Goal: Information Seeking & Learning: Learn about a topic

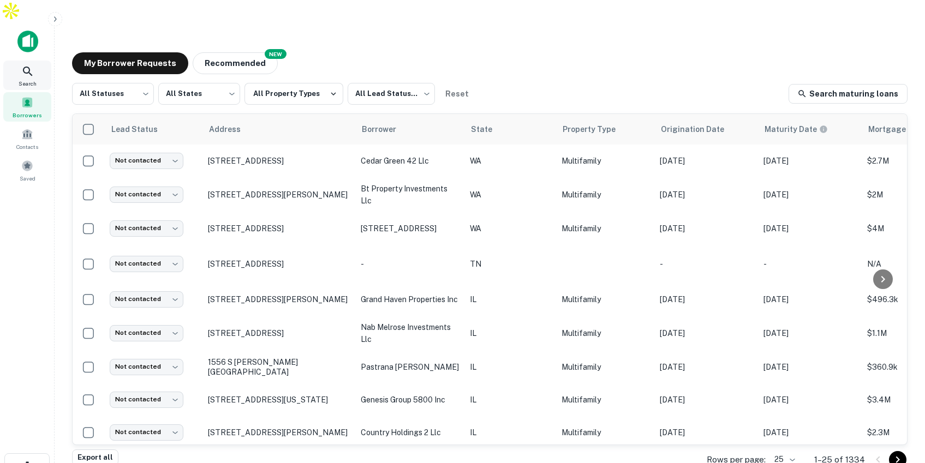
click at [26, 65] on icon at bounding box center [27, 71] width 13 height 13
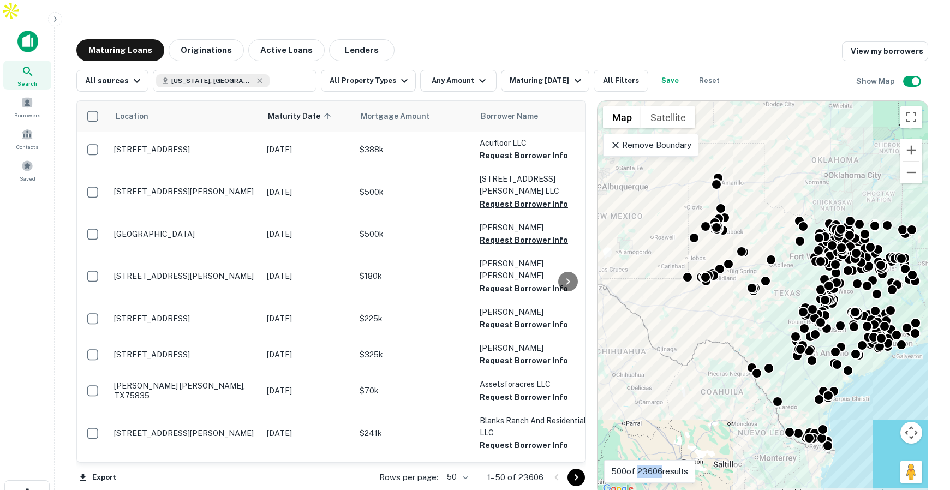
drag, startPoint x: 639, startPoint y: 449, endPoint x: 664, endPoint y: 449, distance: 24.6
click at [664, 465] on p "500 of 23606 results" at bounding box center [649, 471] width 77 height 13
click at [541, 74] on div "Maturing [DATE]" at bounding box center [547, 80] width 74 height 13
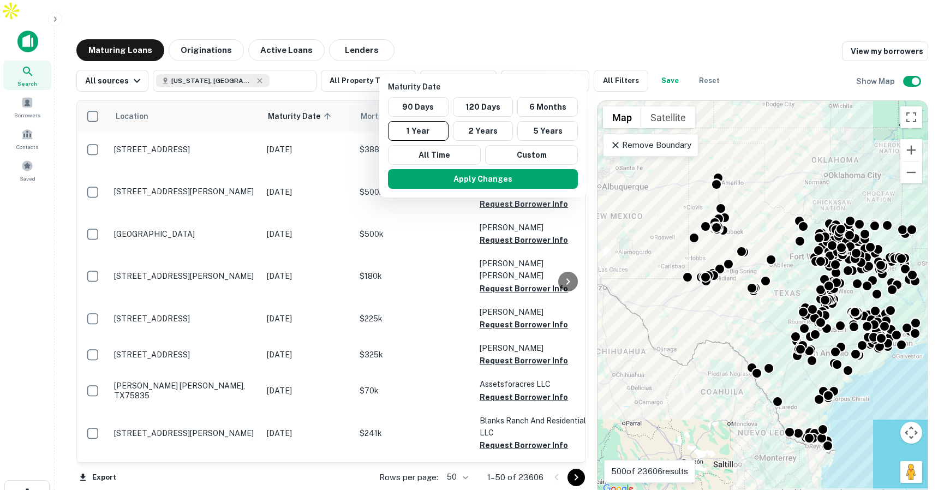
click at [481, 19] on div at bounding box center [475, 245] width 950 height 490
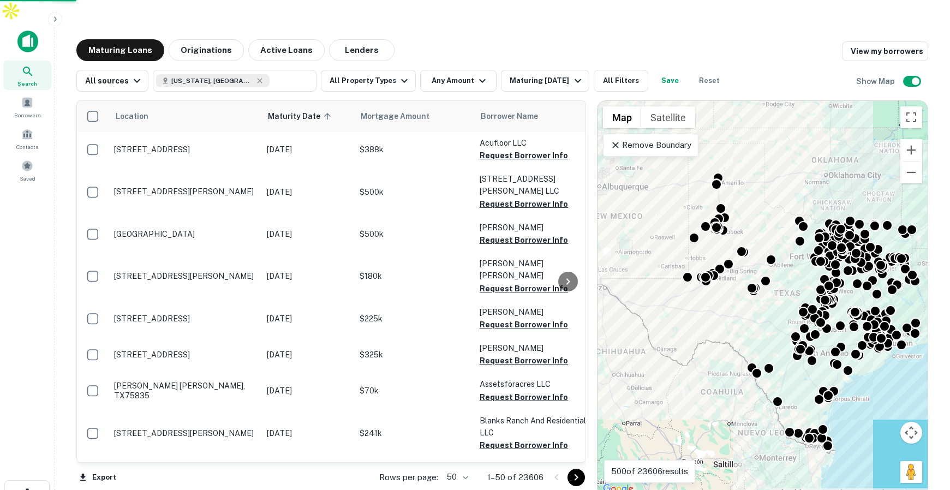
click at [470, 59] on div at bounding box center [475, 245] width 950 height 490
click at [476, 74] on icon "button" at bounding box center [482, 80] width 13 height 13
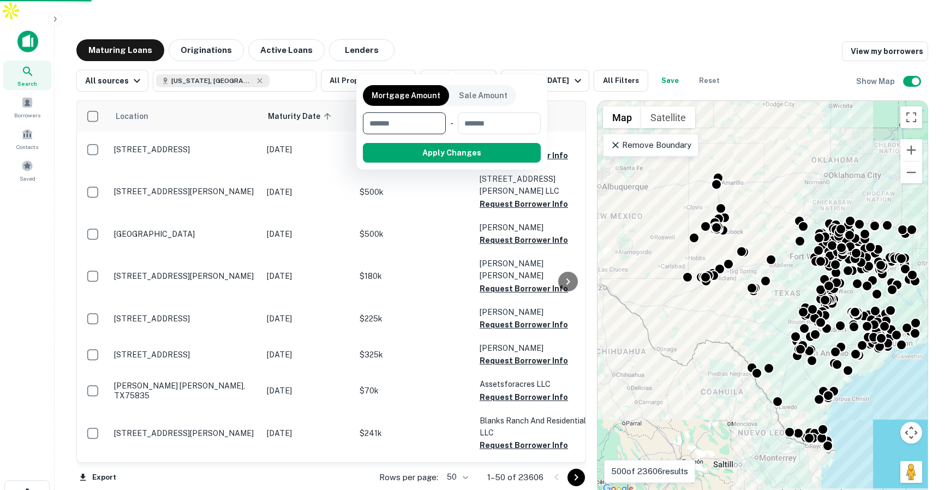
click at [430, 121] on input "number" at bounding box center [400, 123] width 75 height 22
type input "********"
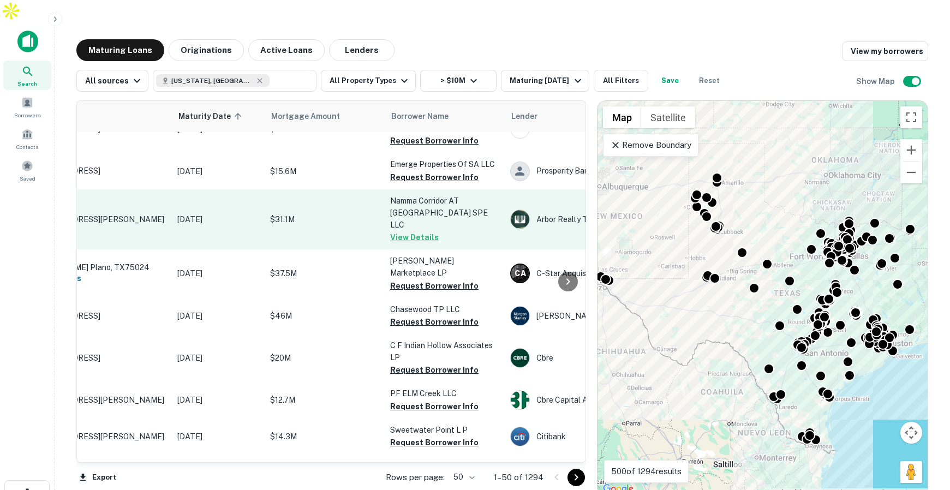
scroll to position [27, 0]
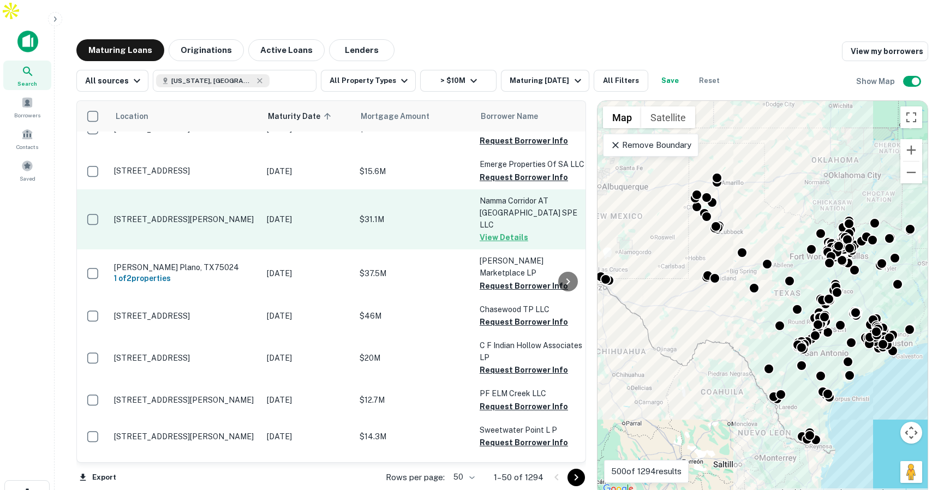
click at [406, 213] on p "$31.1M" at bounding box center [414, 219] width 109 height 12
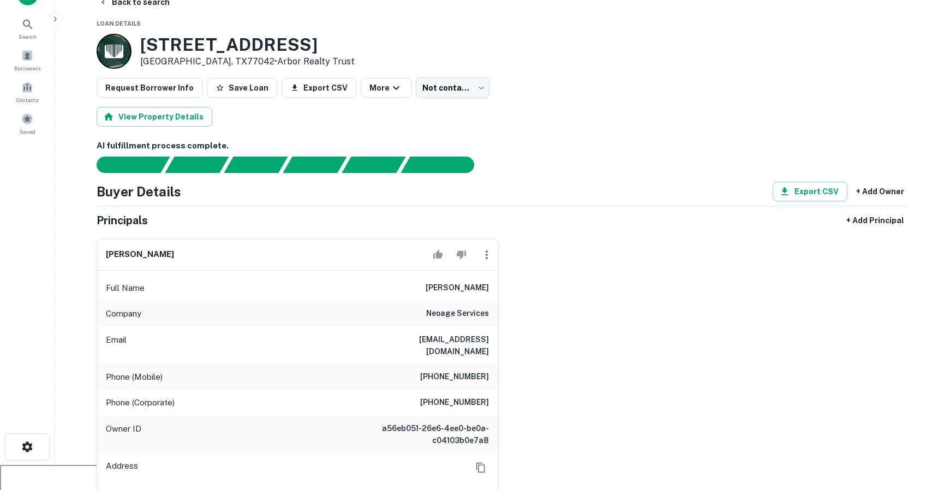
scroll to position [48, 0]
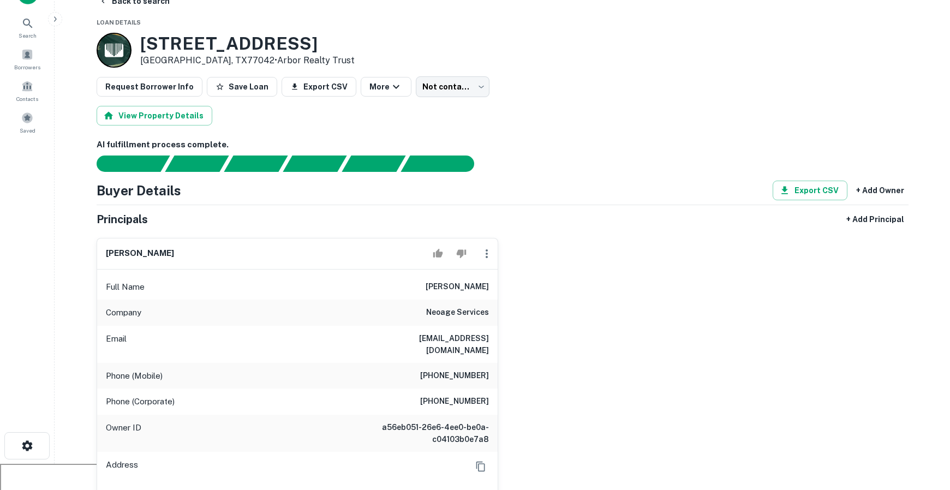
drag, startPoint x: 438, startPoint y: 265, endPoint x: 497, endPoint y: 275, distance: 60.4
click at [498, 275] on div "yash havalimane Full Name yash havalimane Company neoage services Email yash@go…" at bounding box center [298, 374] width 402 height 273
drag, startPoint x: 431, startPoint y: 339, endPoint x: 494, endPoint y: 344, distance: 63.0
click at [494, 363] on div "Phone (Mobile) (229) 402-0269" at bounding box center [297, 376] width 401 height 26
drag, startPoint x: 419, startPoint y: 314, endPoint x: 500, endPoint y: 318, distance: 80.9
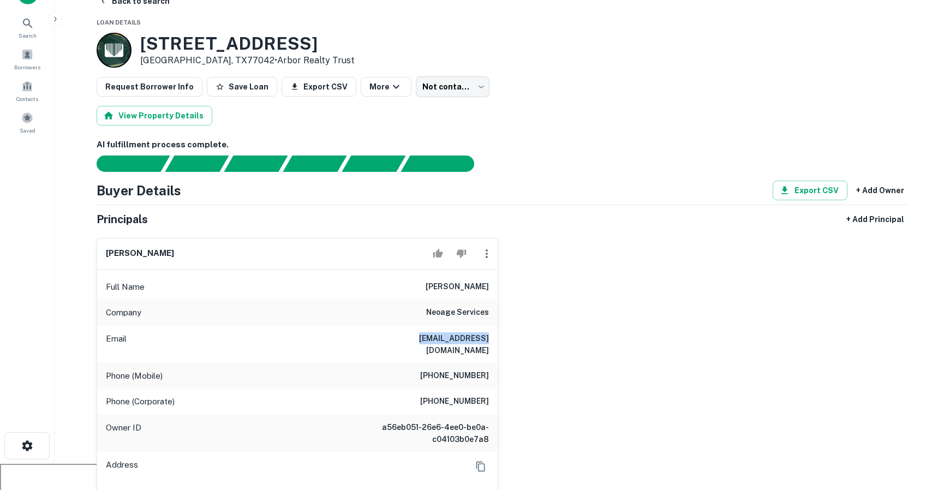
click at [500, 318] on div "yash havalimane Full Name yash havalimane Company neoage services Email yash@go…" at bounding box center [498, 370] width 821 height 282
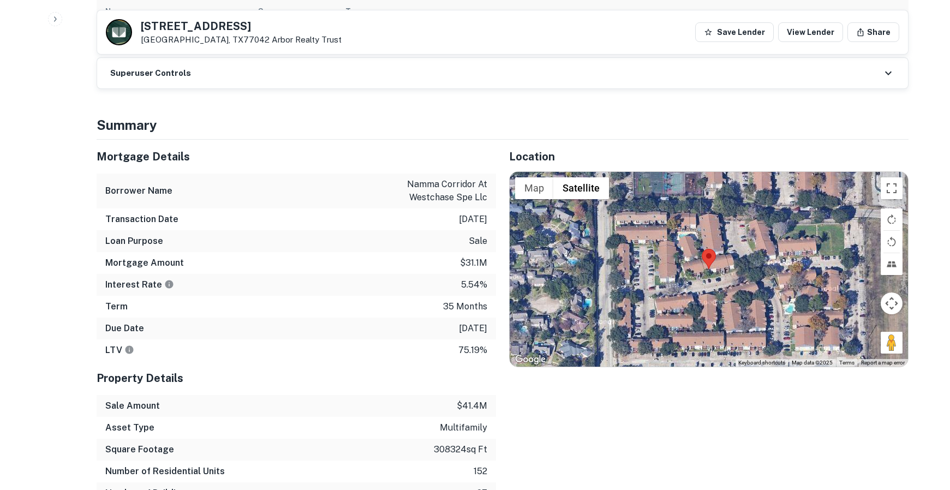
scroll to position [667, 0]
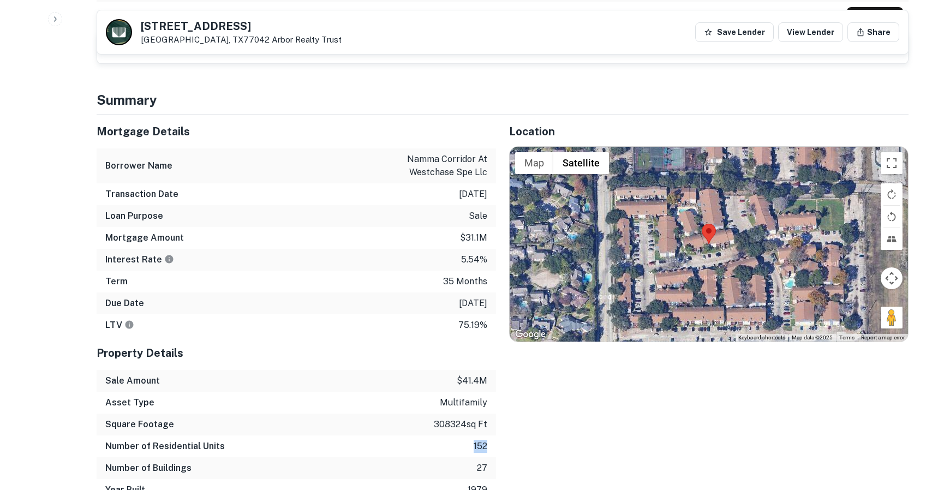
drag, startPoint x: 470, startPoint y: 415, endPoint x: 493, endPoint y: 415, distance: 22.9
click at [493, 436] on div "Number of Residential Units 152" at bounding box center [297, 447] width 400 height 22
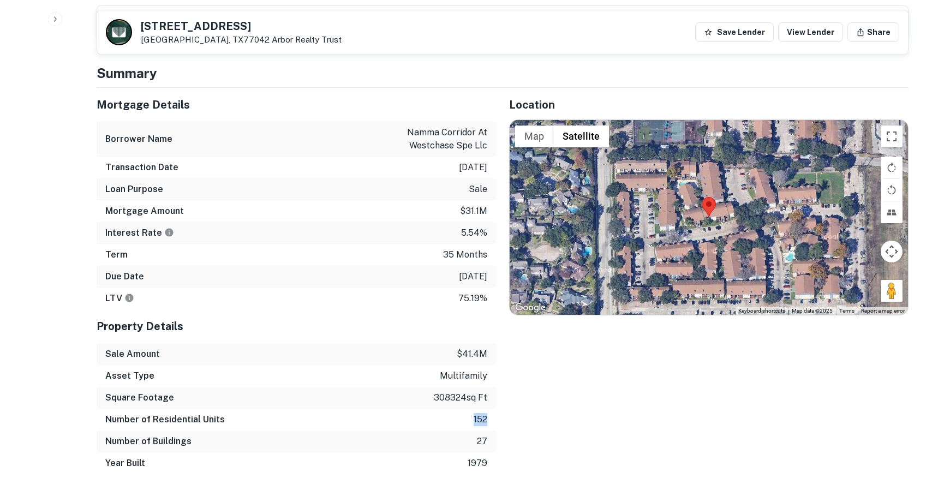
scroll to position [698, 0]
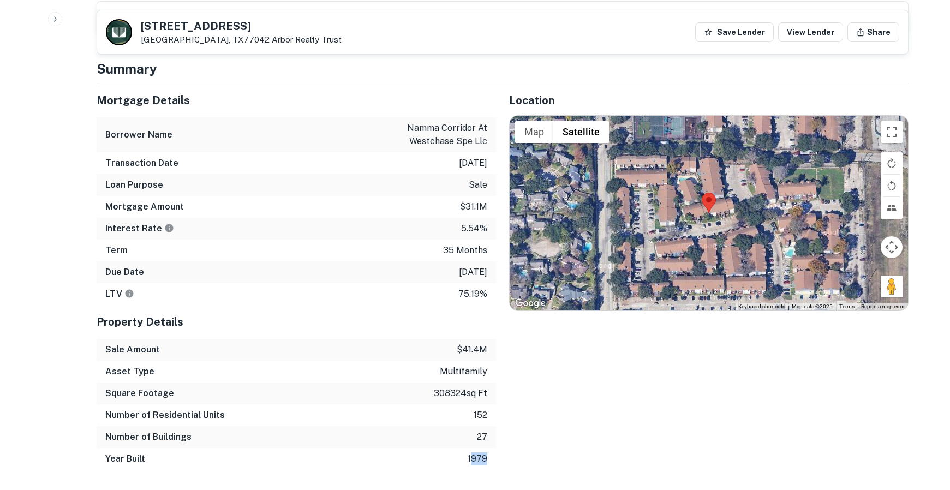
drag, startPoint x: 471, startPoint y: 421, endPoint x: 496, endPoint y: 421, distance: 24.6
click at [496, 421] on div "Mortgage Details Borrower Name namma corridor at westchase spe llc Transaction …" at bounding box center [496, 277] width 825 height 386
drag, startPoint x: 463, startPoint y: 171, endPoint x: 478, endPoint y: 177, distance: 16.6
click at [486, 200] on p "$31.1m" at bounding box center [473, 206] width 27 height 13
drag, startPoint x: 458, startPoint y: 317, endPoint x: 491, endPoint y: 317, distance: 33.3
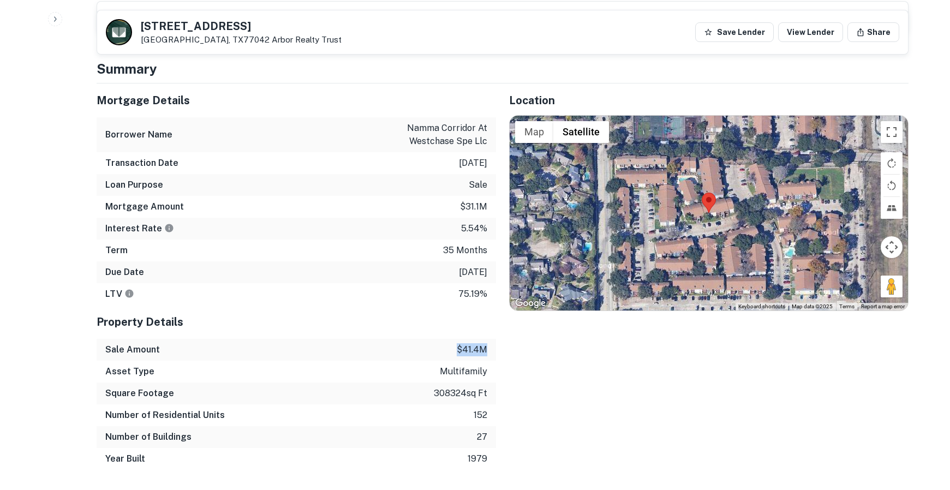
click at [491, 339] on div "Sale Amount $41.4m" at bounding box center [297, 350] width 400 height 22
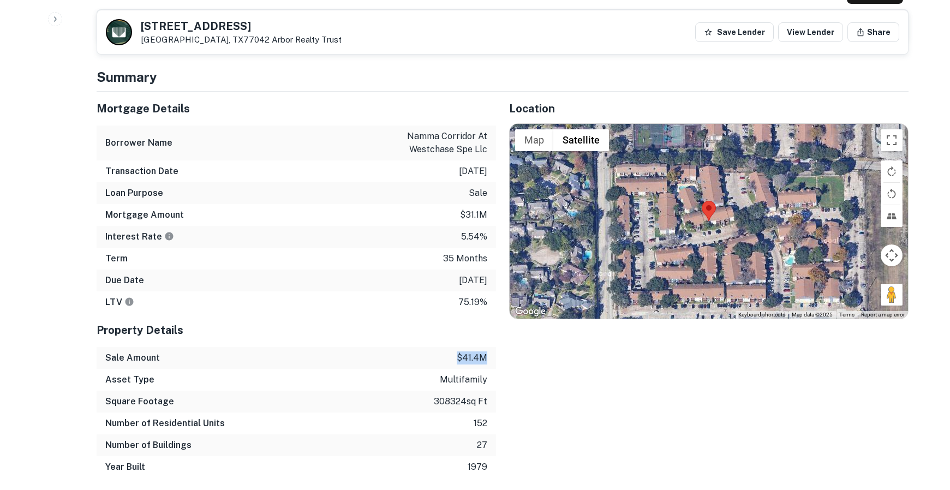
scroll to position [690, 0]
drag, startPoint x: 462, startPoint y: 199, endPoint x: 480, endPoint y: 199, distance: 18.6
click at [480, 230] on p "5.54%" at bounding box center [474, 236] width 26 height 13
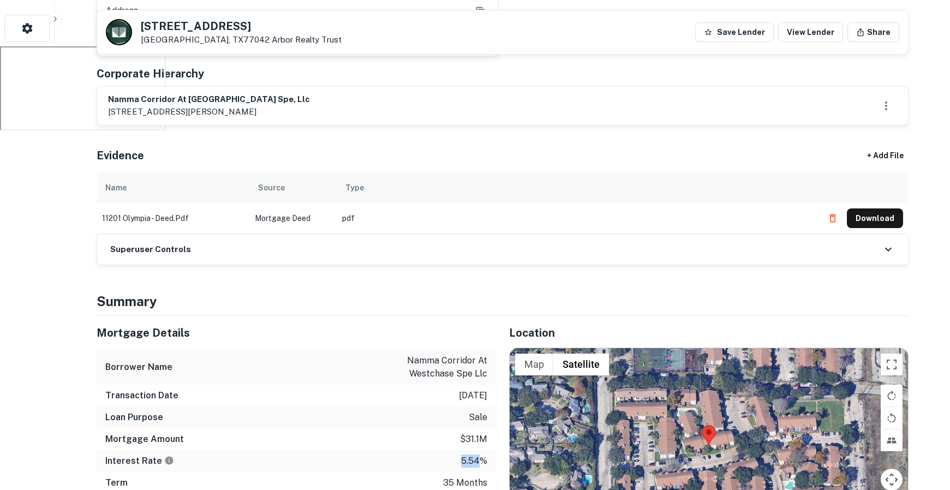
scroll to position [597, 0]
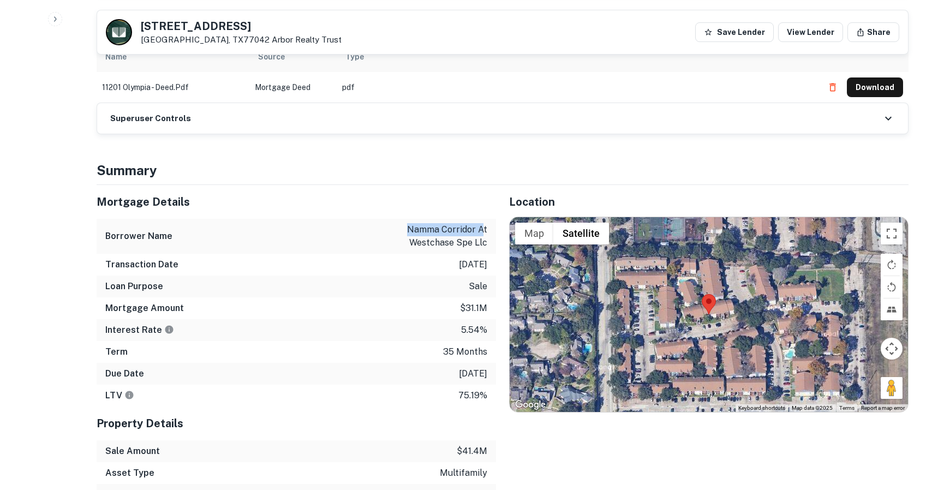
drag, startPoint x: 411, startPoint y: 196, endPoint x: 480, endPoint y: 198, distance: 68.8
click at [481, 223] on p "namma corridor at westchase spe llc" at bounding box center [438, 236] width 98 height 26
drag, startPoint x: 444, startPoint y: 231, endPoint x: 489, endPoint y: 232, distance: 44.8
click at [489, 254] on div "Transaction Date 8/31/2022" at bounding box center [297, 265] width 400 height 22
drag, startPoint x: 470, startPoint y: 253, endPoint x: 492, endPoint y: 253, distance: 21.8
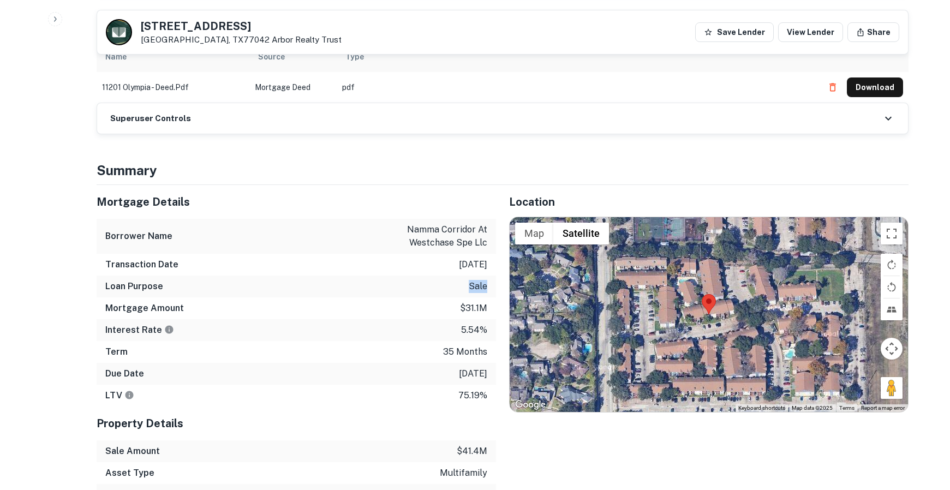
click at [492, 276] on div "Loan Purpose sale" at bounding box center [297, 287] width 400 height 22
drag, startPoint x: 464, startPoint y: 275, endPoint x: 487, endPoint y: 276, distance: 22.9
click at [487, 297] on div "Mortgage Amount $31.1m" at bounding box center [297, 308] width 400 height 22
drag, startPoint x: 466, startPoint y: 358, endPoint x: 480, endPoint y: 358, distance: 14.7
click at [480, 385] on div "LTV 75.19%" at bounding box center [297, 396] width 400 height 22
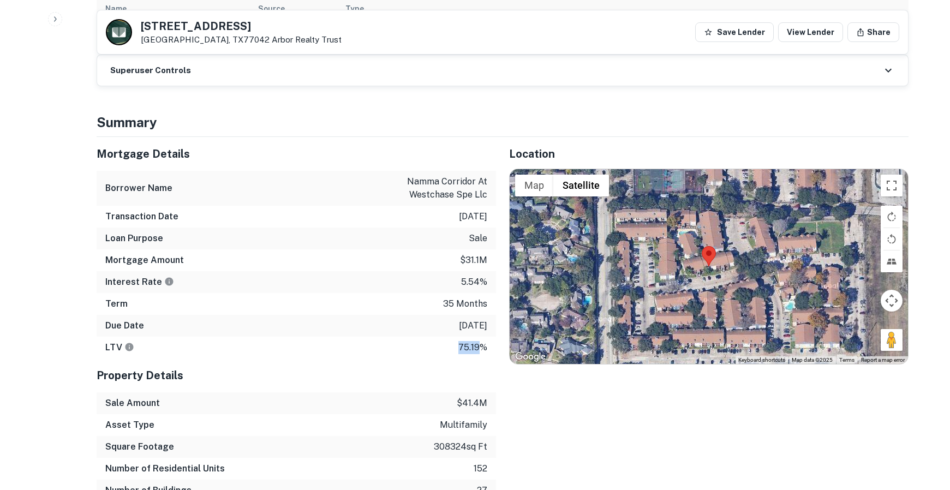
scroll to position [657, 0]
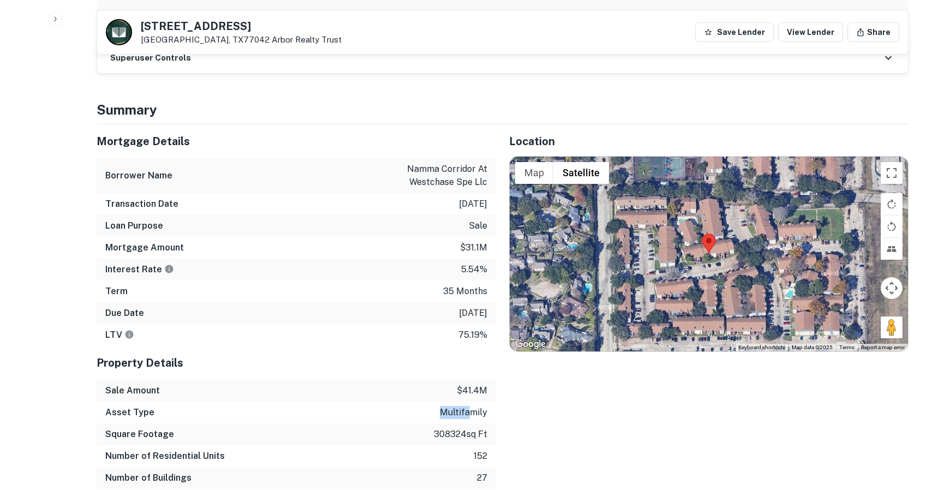
drag, startPoint x: 442, startPoint y: 378, endPoint x: 499, endPoint y: 381, distance: 56.9
click at [499, 381] on div "Mortgage Details Borrower Name namma corridor at westchase spe llc Transaction …" at bounding box center [496, 317] width 825 height 386
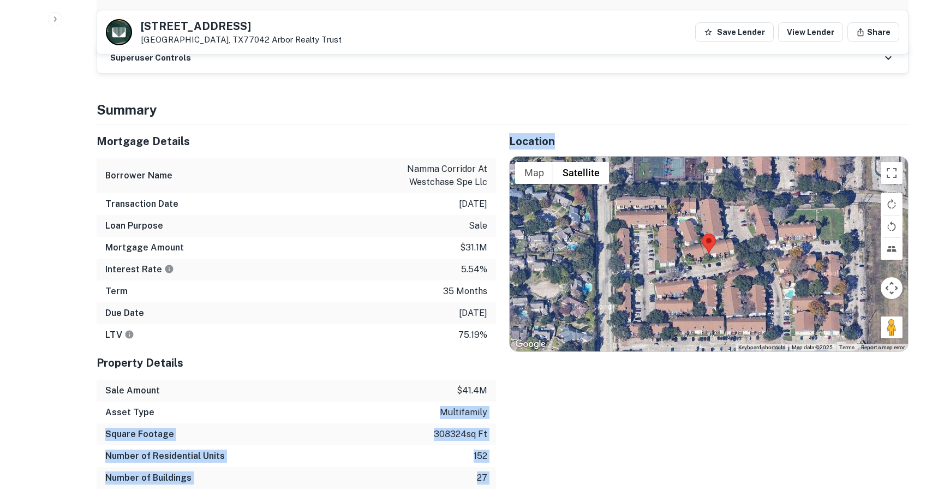
click at [457, 428] on p "308324 sq ft" at bounding box center [460, 434] width 53 height 13
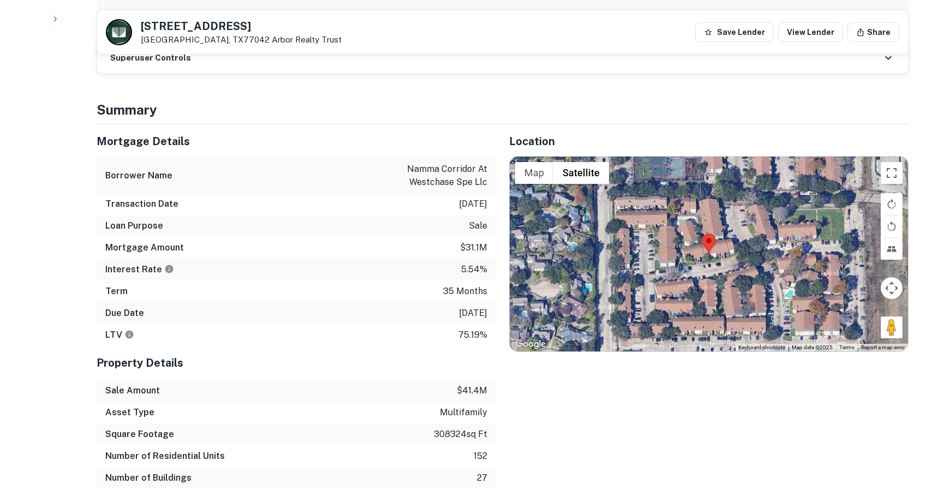
click at [476, 450] on p "152" at bounding box center [481, 456] width 14 height 13
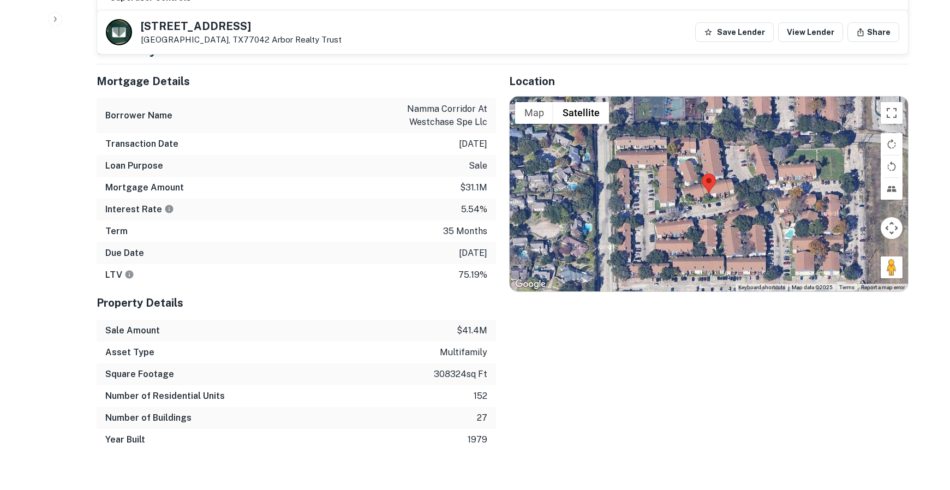
click at [480, 433] on p "1979" at bounding box center [478, 439] width 20 height 13
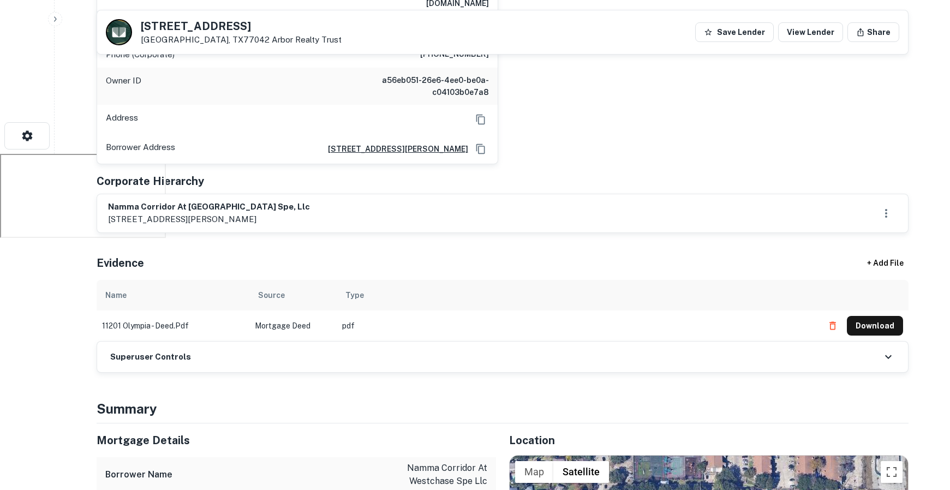
scroll to position [0, 0]
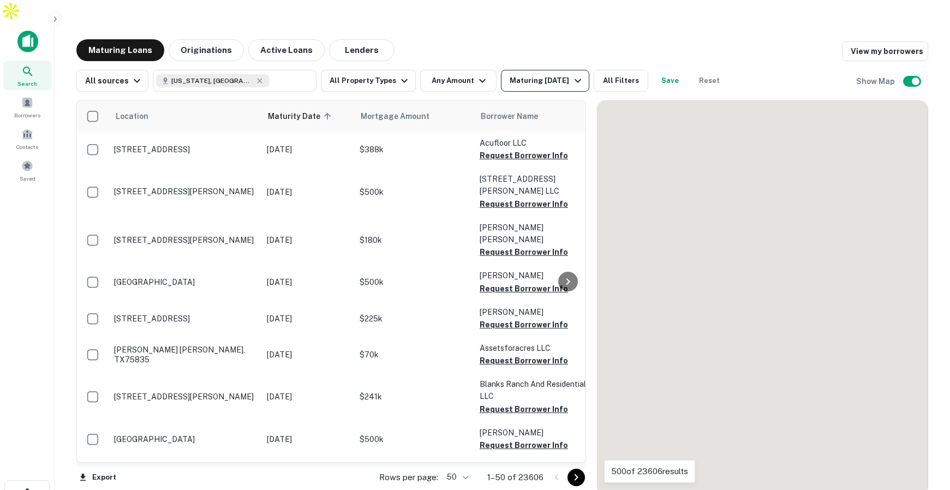
scroll to position [27, 0]
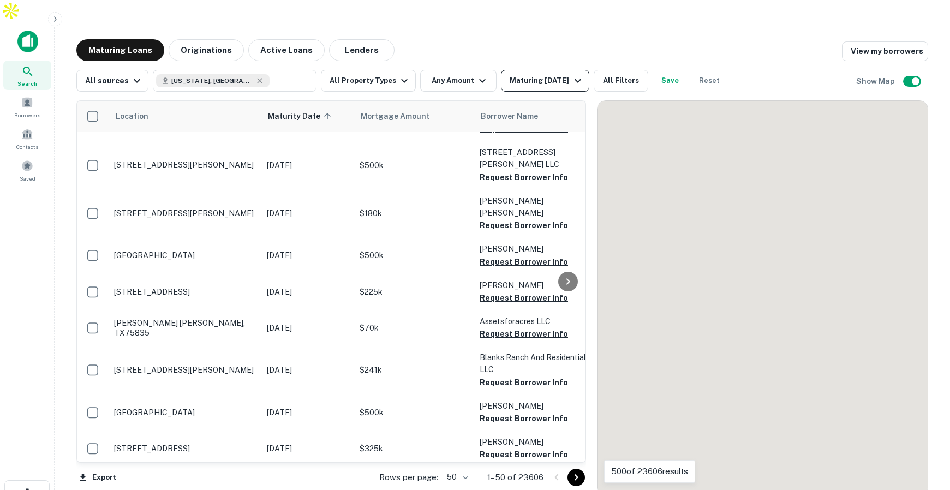
click at [551, 74] on div "Maturing [DATE]" at bounding box center [547, 80] width 74 height 13
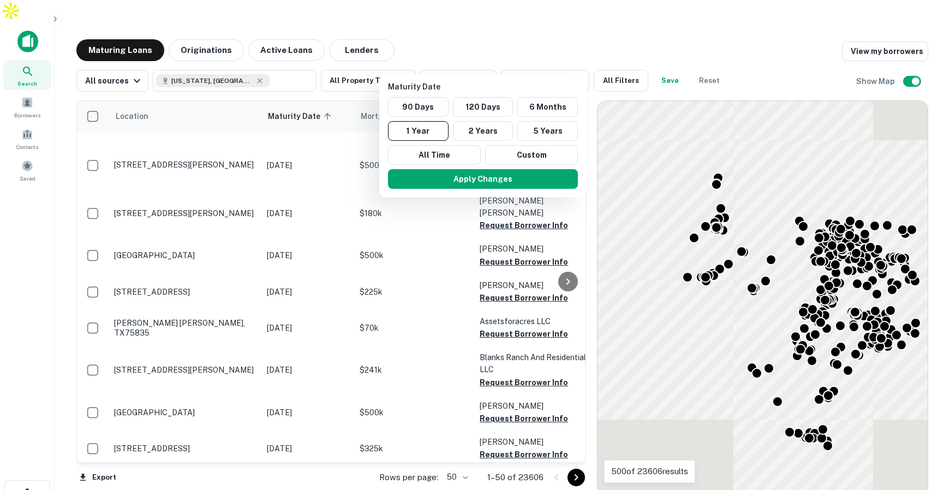
scroll to position [0, 0]
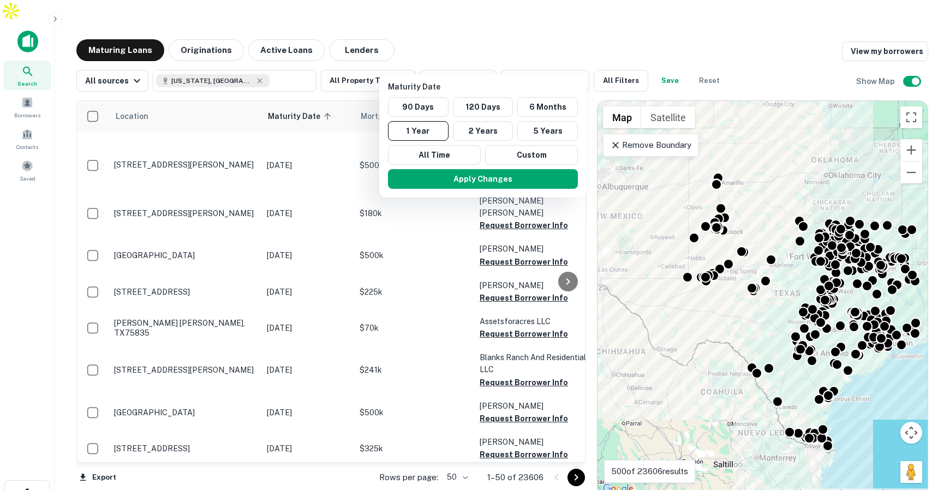
click at [618, 60] on div at bounding box center [475, 245] width 950 height 490
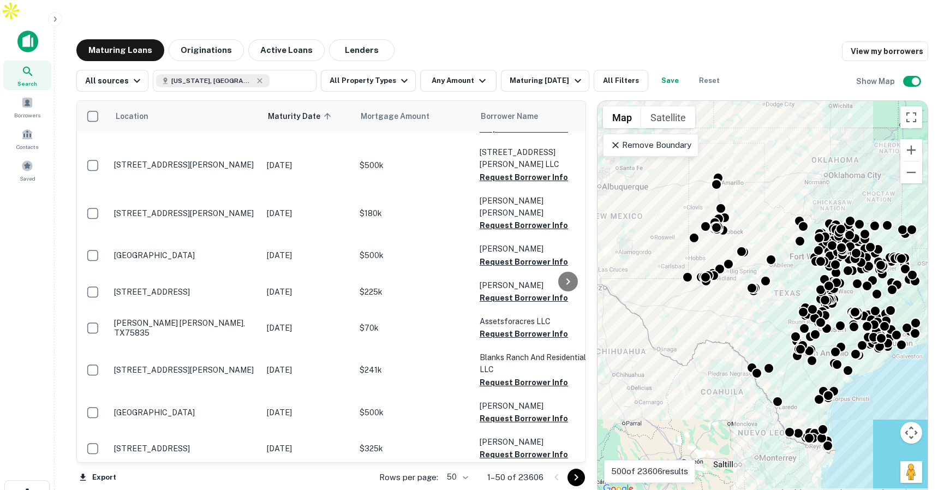
click at [614, 57] on div at bounding box center [475, 245] width 950 height 490
click at [608, 70] on button "All Filters" at bounding box center [621, 81] width 55 height 22
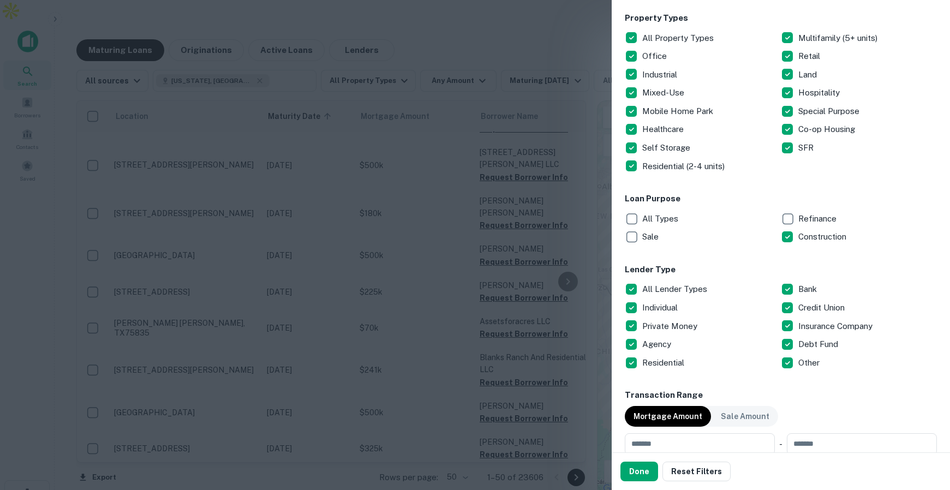
scroll to position [178, 0]
click at [419, 185] on div at bounding box center [475, 245] width 950 height 490
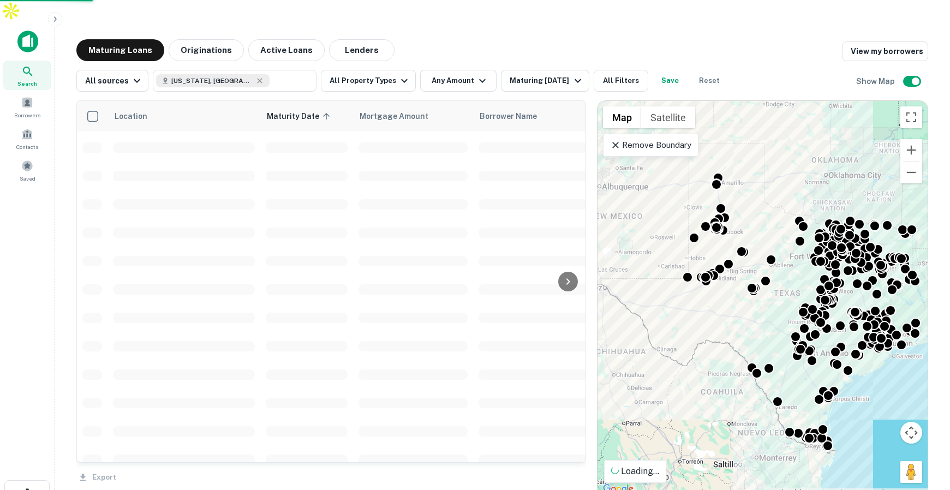
click at [32, 65] on icon at bounding box center [27, 71] width 13 height 13
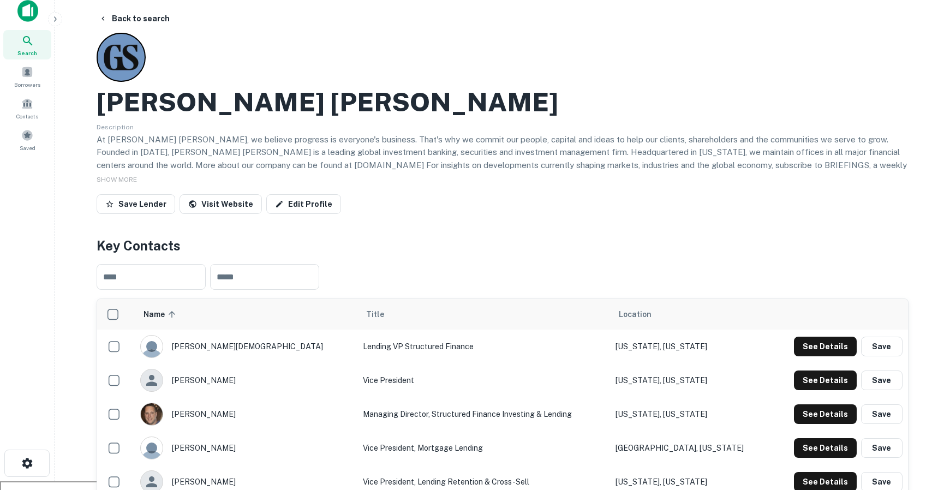
scroll to position [83, 0]
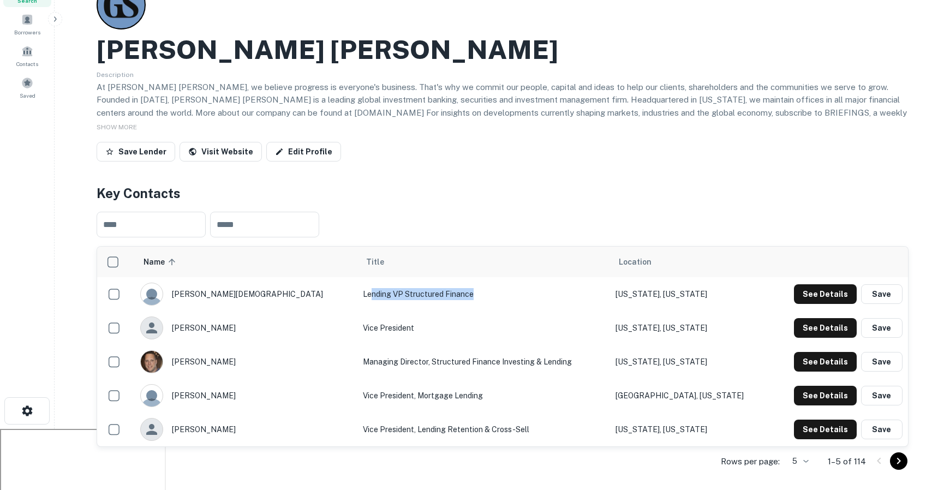
drag, startPoint x: 300, startPoint y: 272, endPoint x: 407, endPoint y: 276, distance: 107.0
click at [407, 277] on td "Lending VP Structured Finance" at bounding box center [483, 294] width 253 height 34
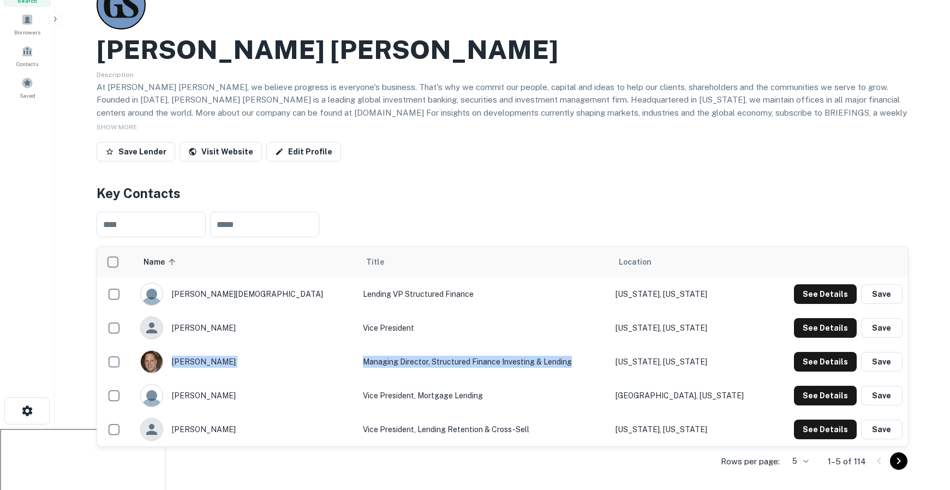
drag, startPoint x: 285, startPoint y: 342, endPoint x: 437, endPoint y: 353, distance: 152.1
click at [437, 353] on tr "benjamin case Managing Director, Structured Finance Investing & Lending New Yor…" at bounding box center [502, 362] width 811 height 34
click at [500, 320] on td "Vice President" at bounding box center [483, 328] width 253 height 34
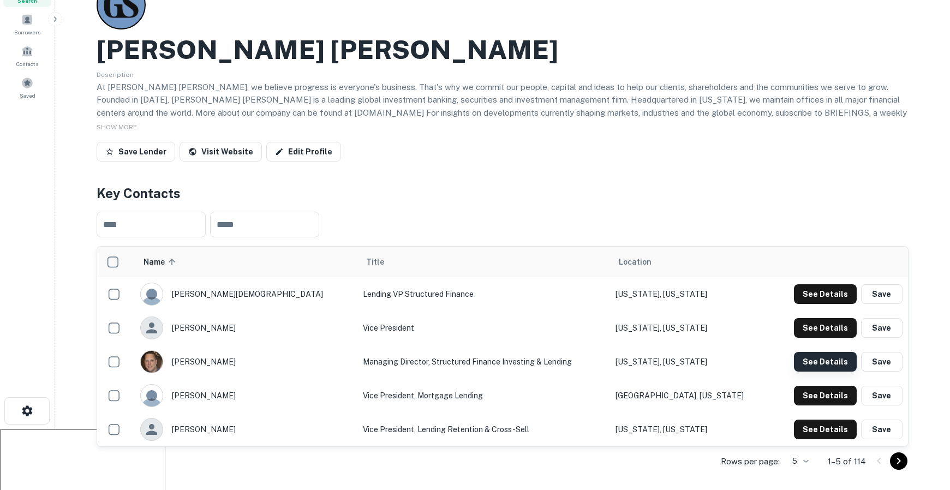
click at [837, 304] on button "See Details" at bounding box center [825, 294] width 63 height 20
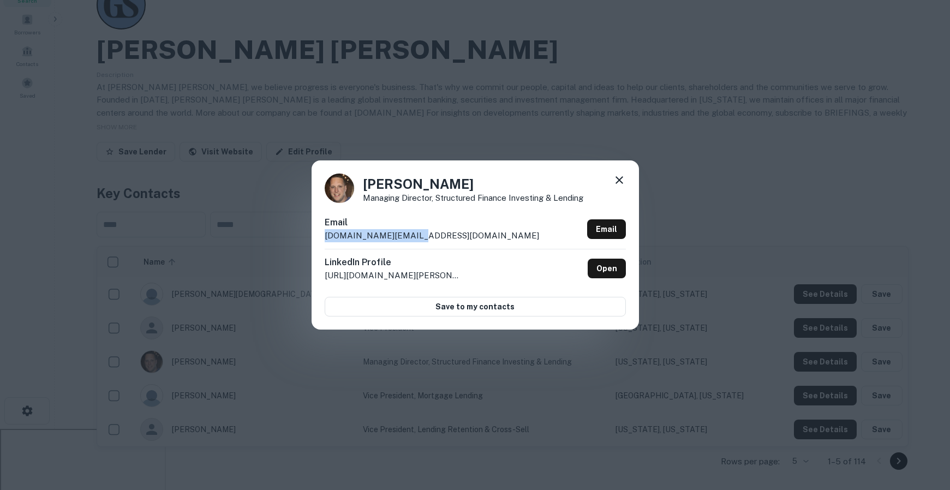
drag, startPoint x: 430, startPoint y: 234, endPoint x: 305, endPoint y: 234, distance: 125.0
click at [307, 234] on div "Benjamin Case Managing Director, Structured Finance Investing & Lending Email b…" at bounding box center [475, 245] width 950 height 490
click at [621, 178] on icon at bounding box center [620, 180] width 8 height 8
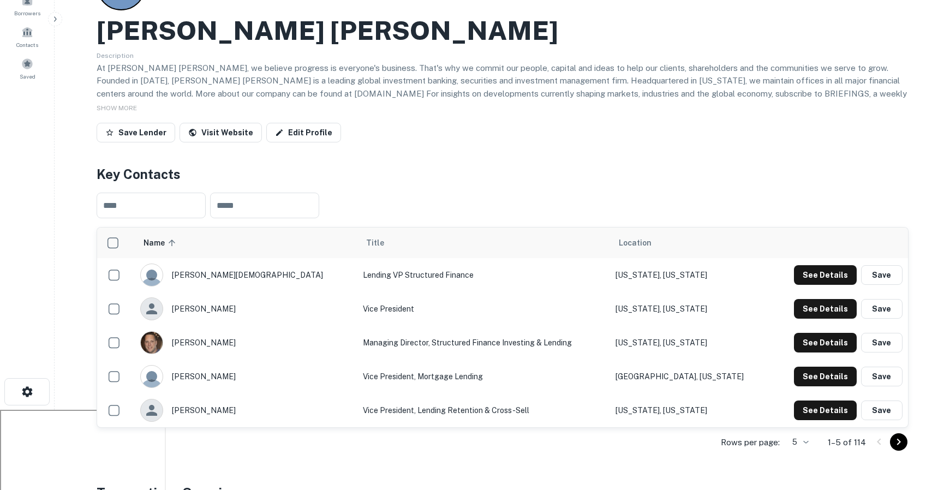
scroll to position [108, 0]
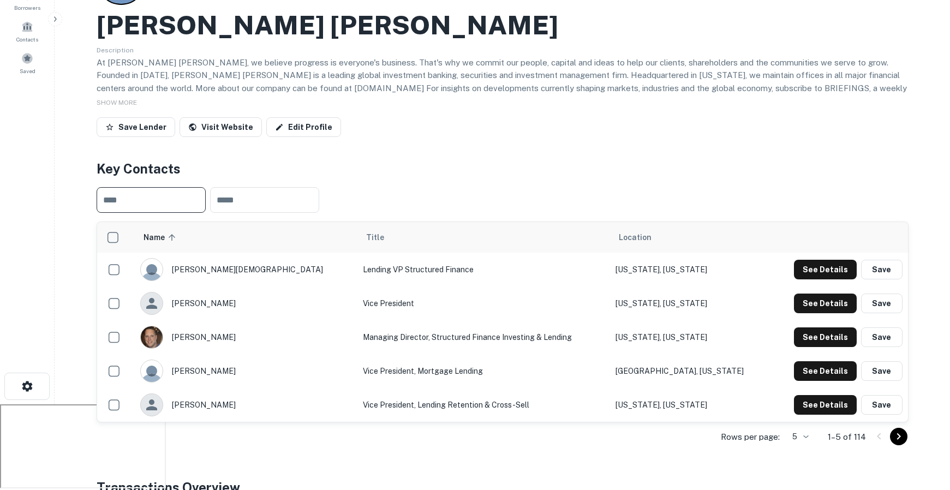
click at [147, 187] on input "text" at bounding box center [151, 200] width 109 height 26
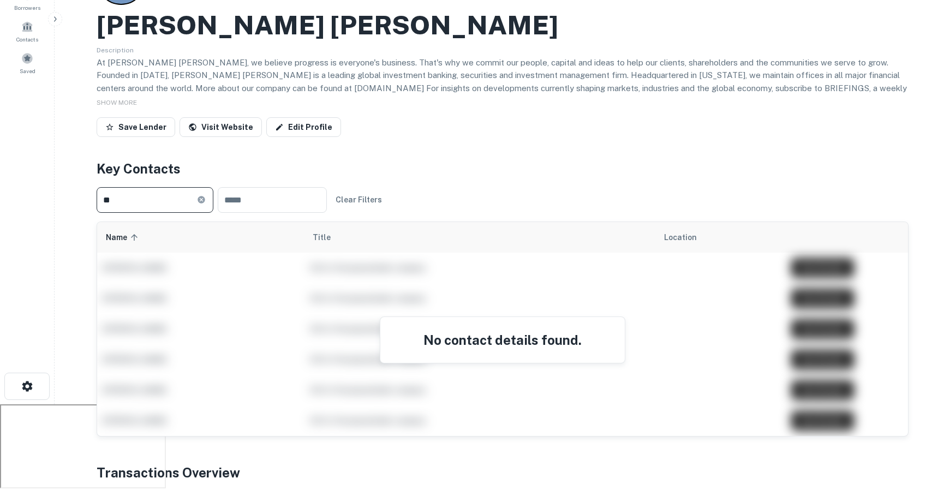
type input "*"
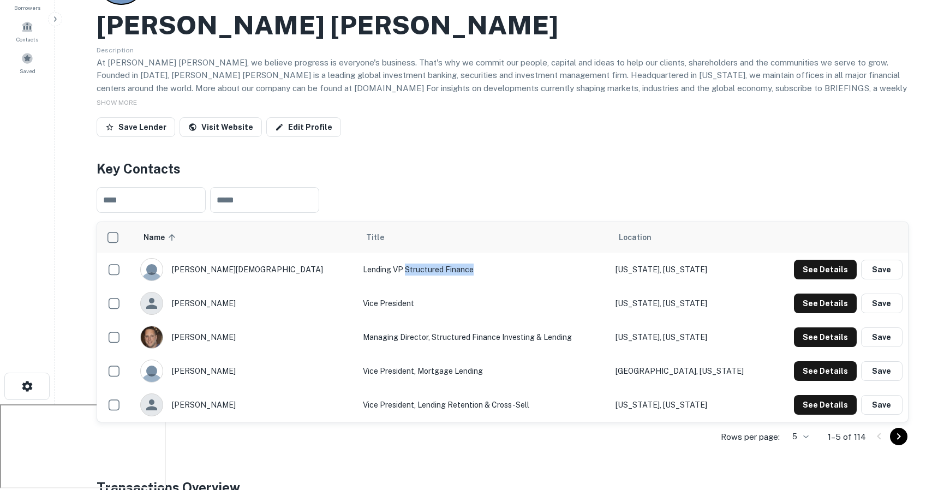
drag, startPoint x: 334, startPoint y: 245, endPoint x: 425, endPoint y: 246, distance: 90.6
click at [425, 253] on td "Lending VP Structured Finance" at bounding box center [483, 270] width 253 height 34
drag, startPoint x: 294, startPoint y: 281, endPoint x: 349, endPoint y: 283, distance: 54.6
click at [357, 287] on td "Vice President" at bounding box center [483, 304] width 253 height 34
click at [455, 185] on div "​ ​" at bounding box center [503, 199] width 812 height 43
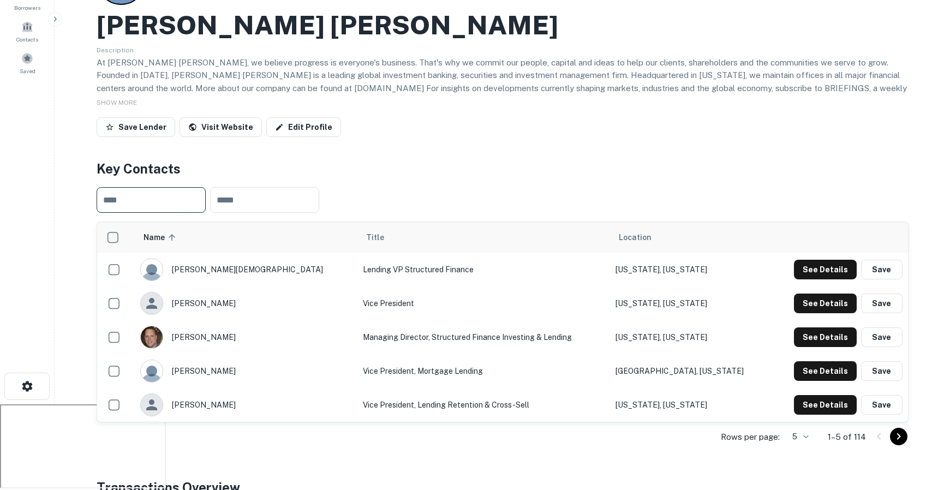
click at [141, 187] on input "text" at bounding box center [151, 200] width 109 height 26
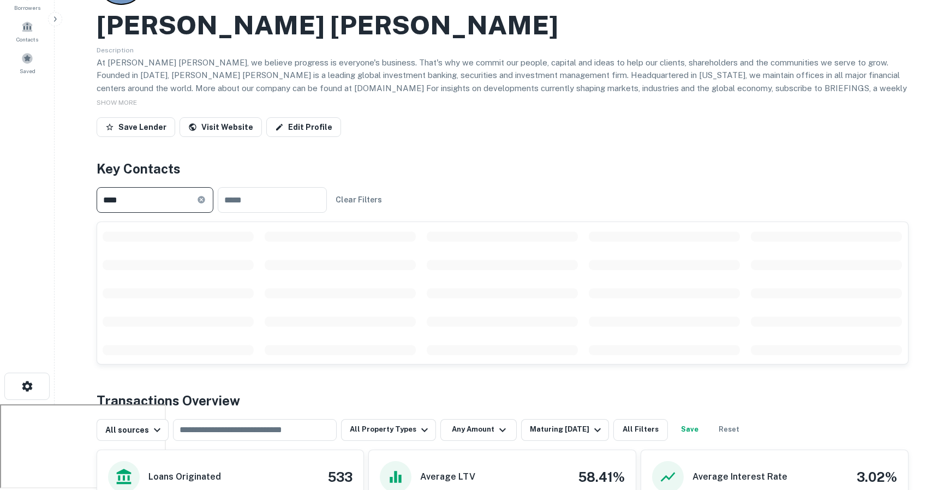
type input "*****"
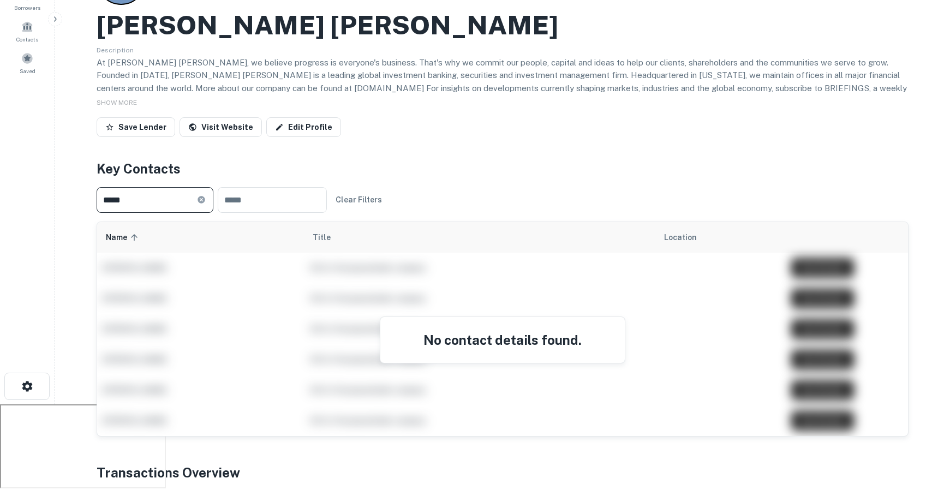
drag, startPoint x: 126, startPoint y: 180, endPoint x: 75, endPoint y: 175, distance: 50.5
click at [75, 174] on main "Back to search Goldman Sachs Description At Goldman Sachs, we believe progress …" at bounding box center [503, 159] width 896 height 490
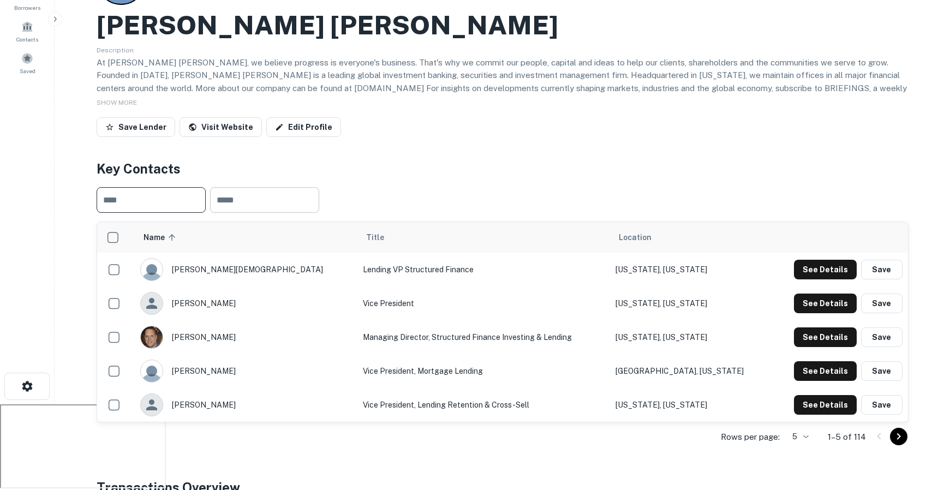
click at [248, 187] on input "text" at bounding box center [264, 200] width 109 height 26
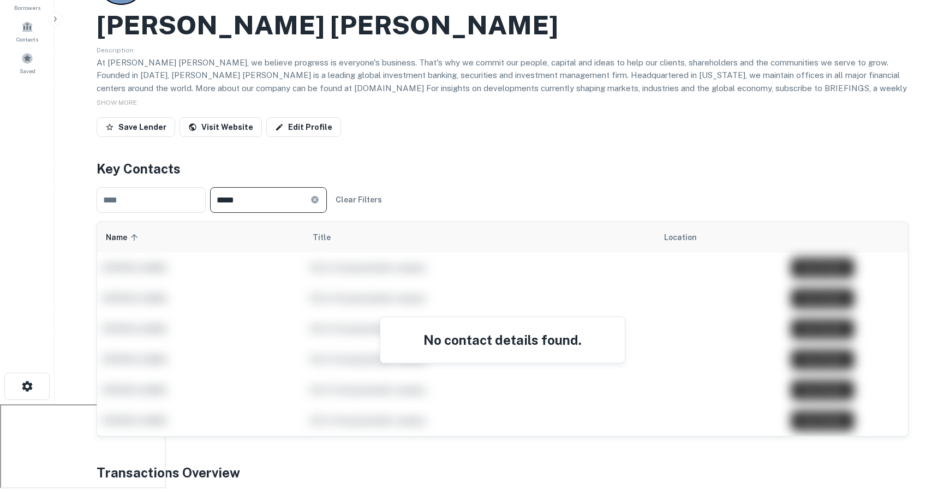
type input "*****"
click at [319, 195] on icon at bounding box center [315, 199] width 9 height 9
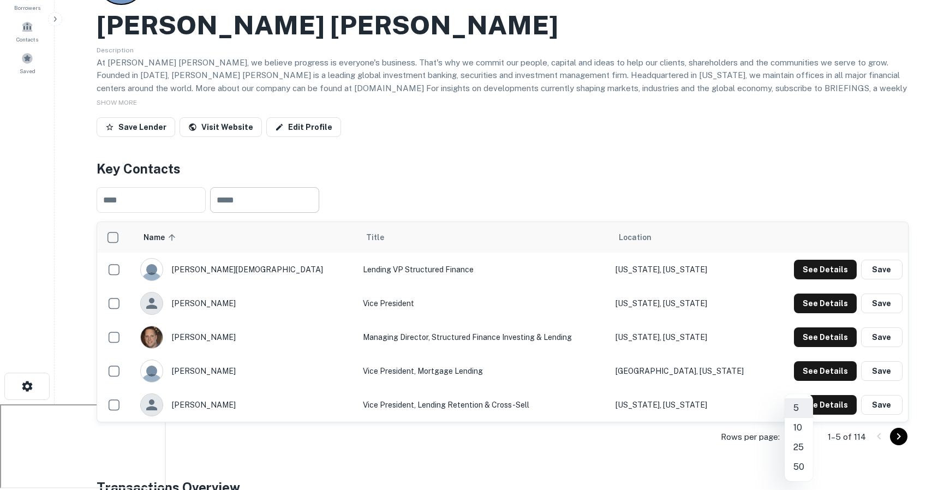
click at [807, 383] on body "Search Borrowers Contacts Saved Back to search Goldman Sachs Description At Gol…" at bounding box center [475, 137] width 950 height 490
click at [792, 445] on li "25" at bounding box center [799, 448] width 28 height 20
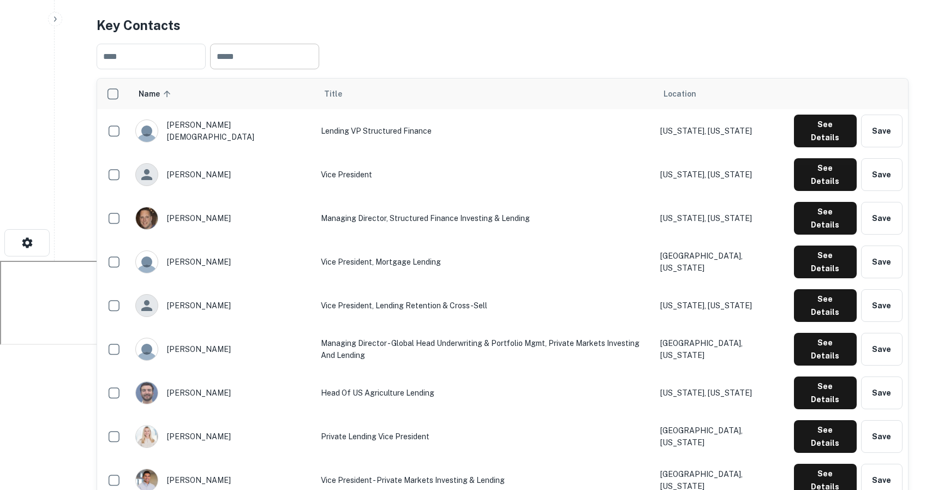
scroll to position [252, 0]
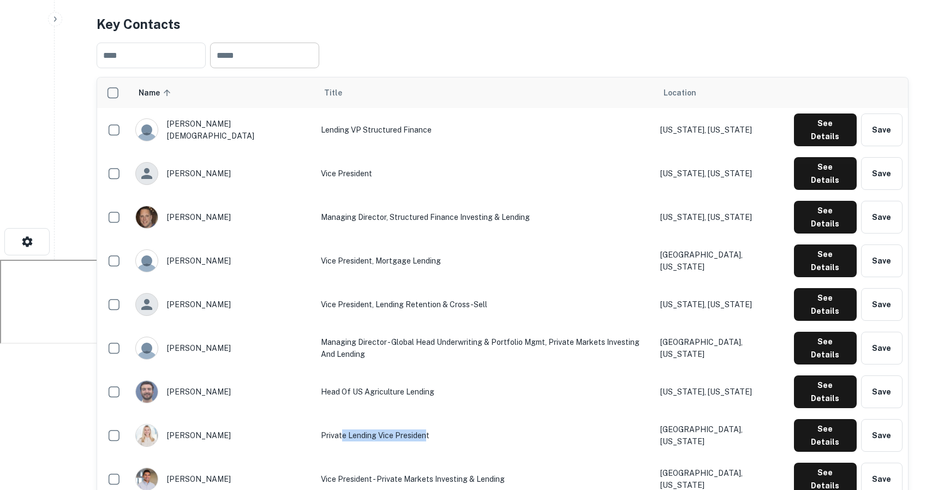
drag, startPoint x: 270, startPoint y: 335, endPoint x: 355, endPoint y: 337, distance: 85.2
click at [355, 414] on td "Private Lending Vice President" at bounding box center [484, 436] width 339 height 44
drag, startPoint x: 252, startPoint y: 374, endPoint x: 396, endPoint y: 378, distance: 143.6
click at [396, 457] on td "Vice President - Private Markets Investing & Lending" at bounding box center [484, 479] width 339 height 44
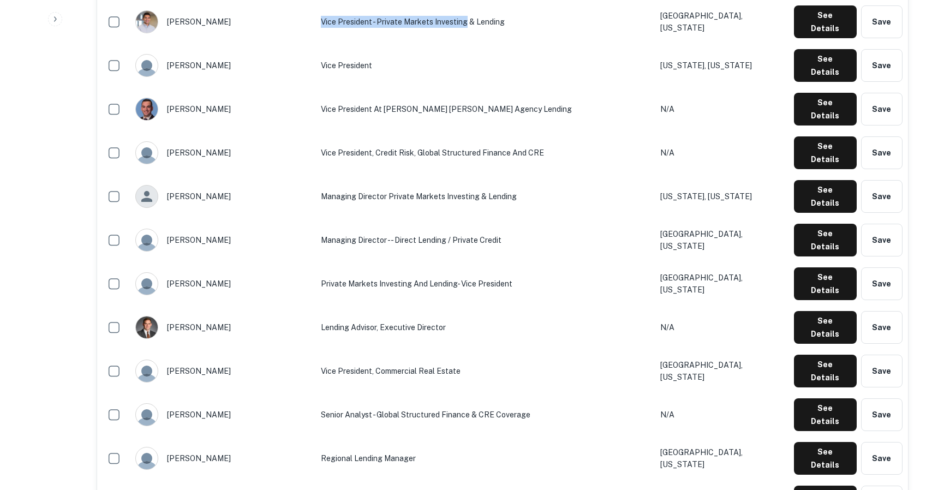
scroll to position [817, 0]
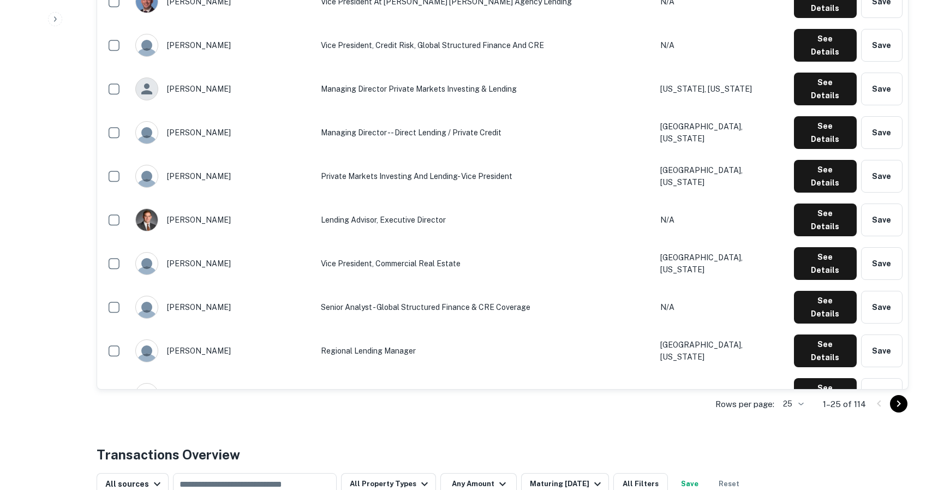
click at [796, 401] on li "5" at bounding box center [793, 405] width 28 height 20
type input "*"
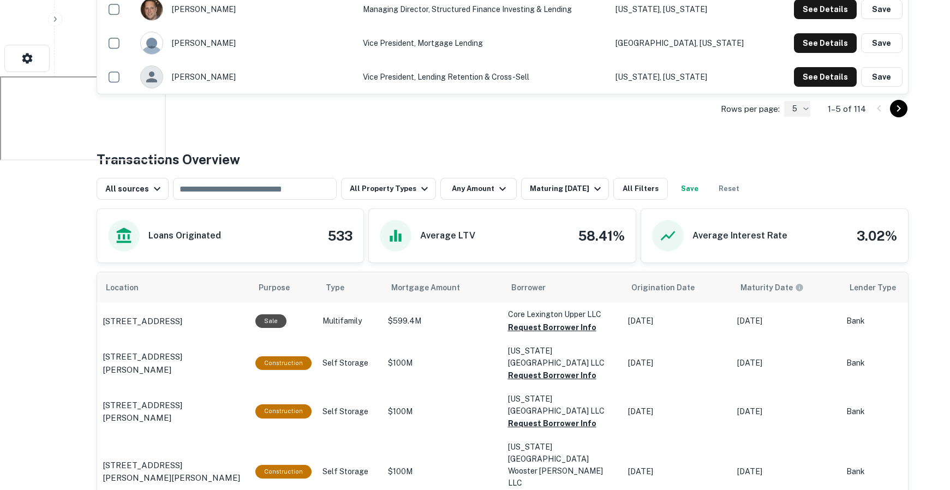
scroll to position [478, 0]
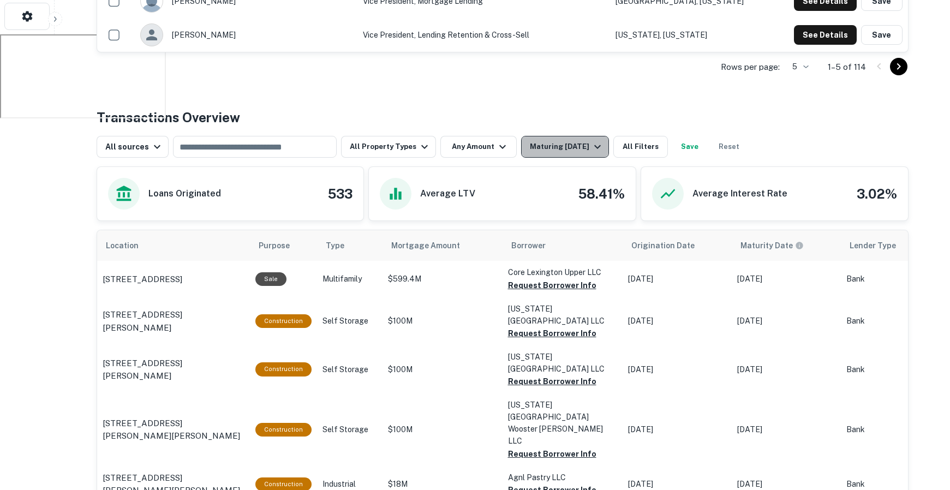
click at [582, 140] on div "Maturing In 1 Year" at bounding box center [567, 146] width 74 height 13
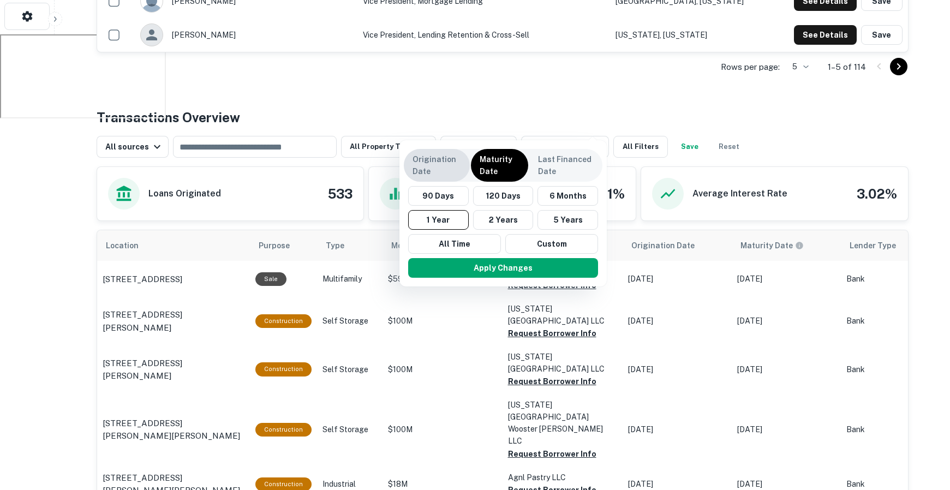
click at [448, 163] on p "Origination Date" at bounding box center [437, 165] width 49 height 24
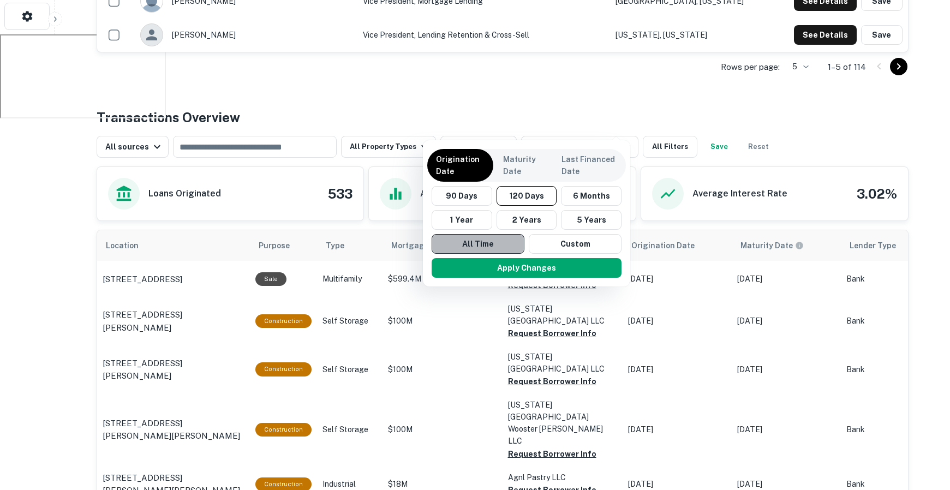
click at [471, 244] on button "All Time" at bounding box center [478, 244] width 93 height 20
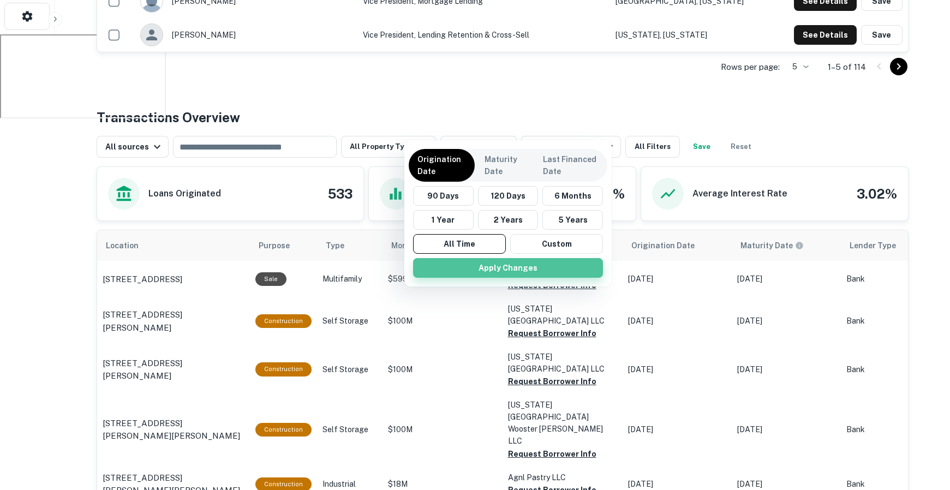
click at [480, 269] on button "Apply Changes" at bounding box center [508, 268] width 190 height 20
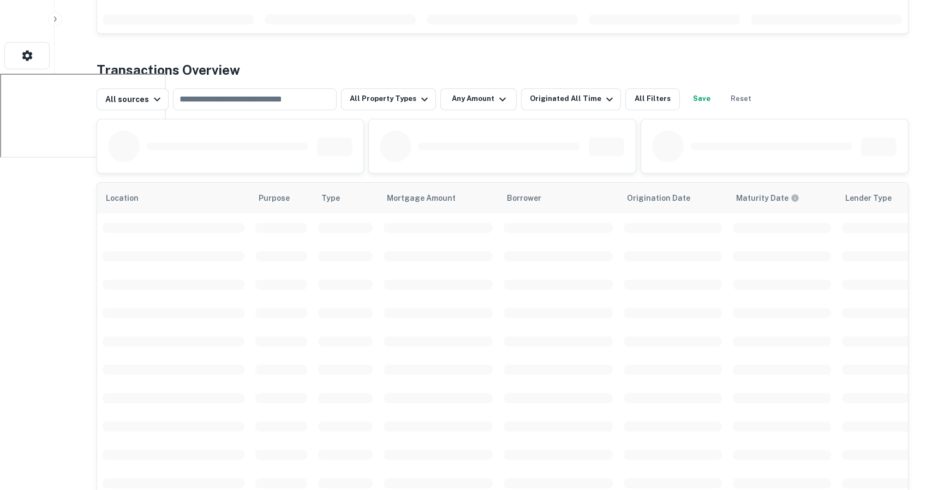
scroll to position [371, 0]
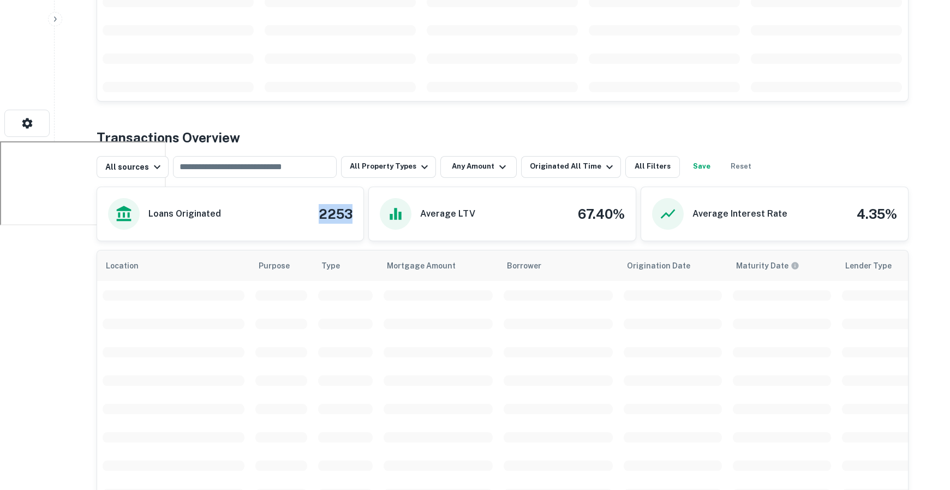
drag, startPoint x: 319, startPoint y: 188, endPoint x: 360, endPoint y: 191, distance: 41.1
click at [360, 191] on div "Loans Originated 2253" at bounding box center [230, 213] width 267 height 53
drag, startPoint x: 575, startPoint y: 189, endPoint x: 623, endPoint y: 190, distance: 47.5
click at [618, 198] on div "Average LTV 67.40%" at bounding box center [502, 214] width 245 height 32
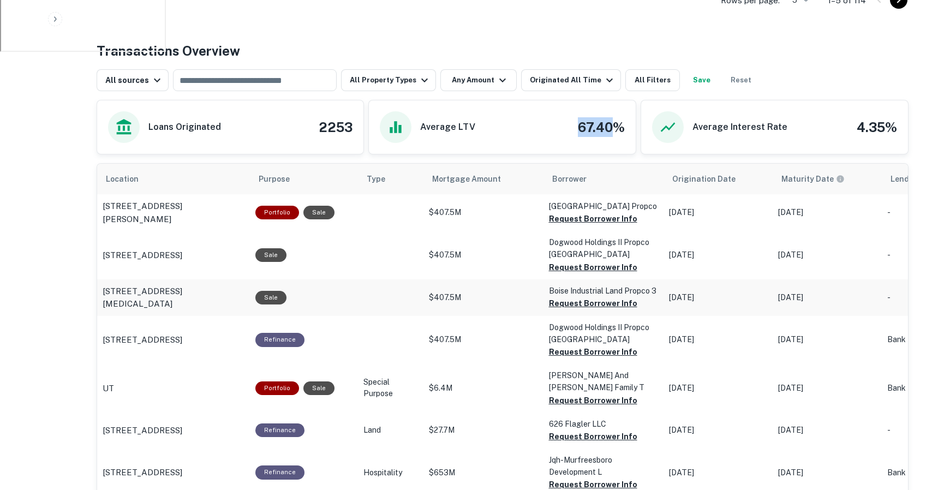
scroll to position [535, 0]
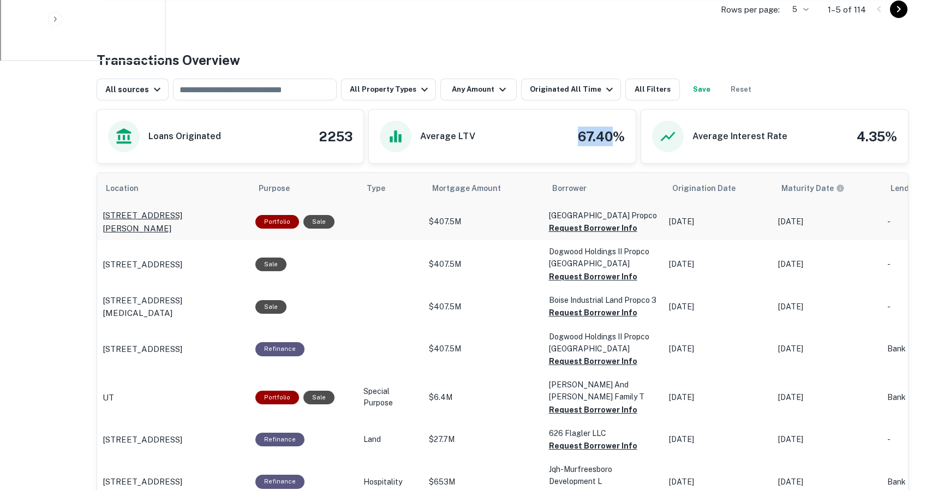
click at [217, 209] on p "[STREET_ADDRESS][PERSON_NAME]" at bounding box center [174, 222] width 142 height 26
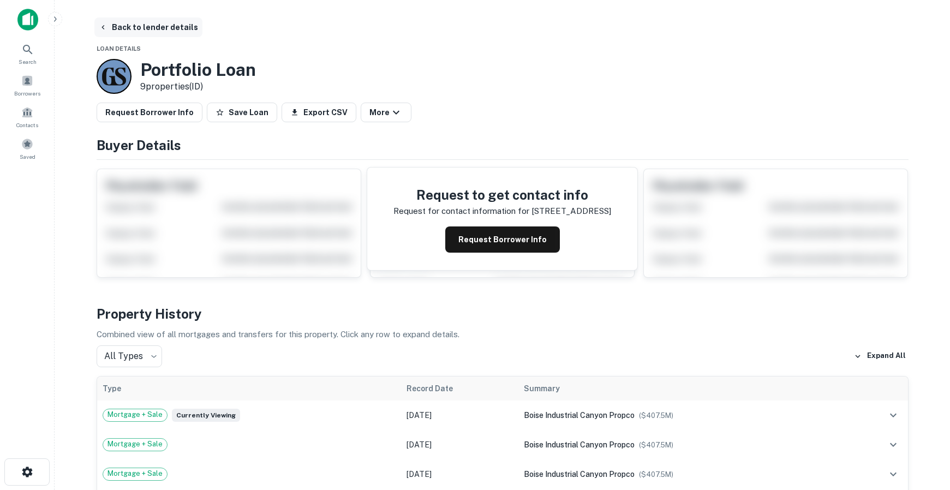
click at [114, 25] on button "Back to lender details" at bounding box center [148, 27] width 108 height 20
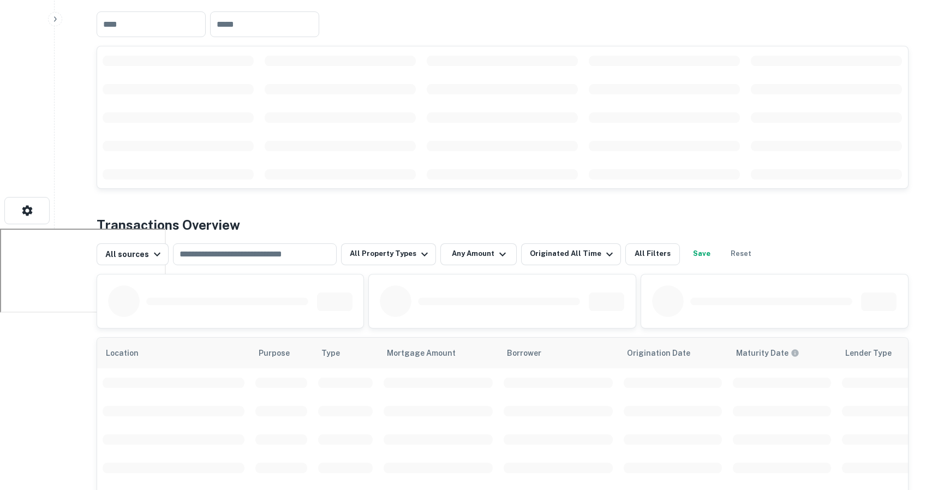
scroll to position [270, 0]
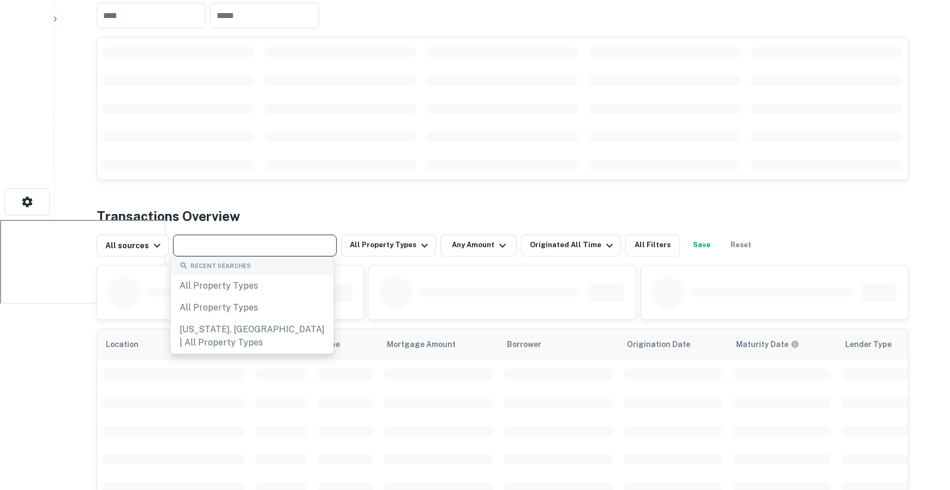
click at [270, 247] on input "text" at bounding box center [254, 245] width 156 height 15
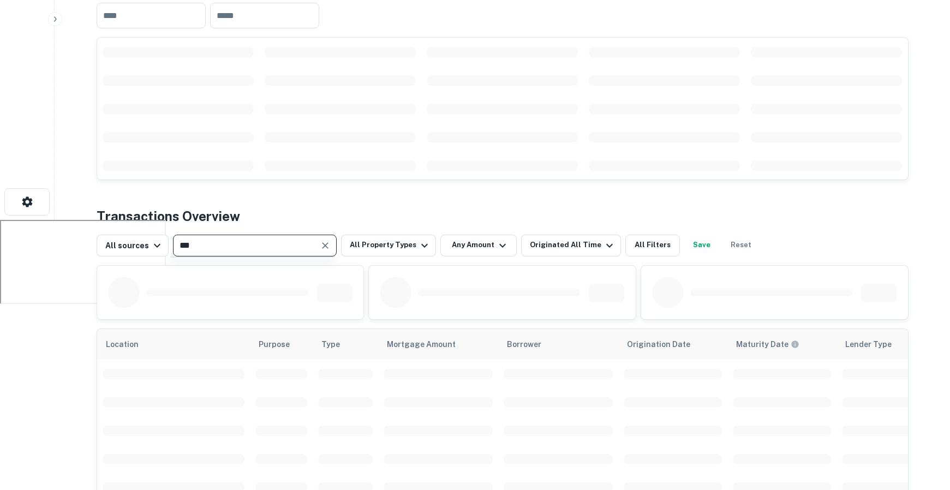
type input "****"
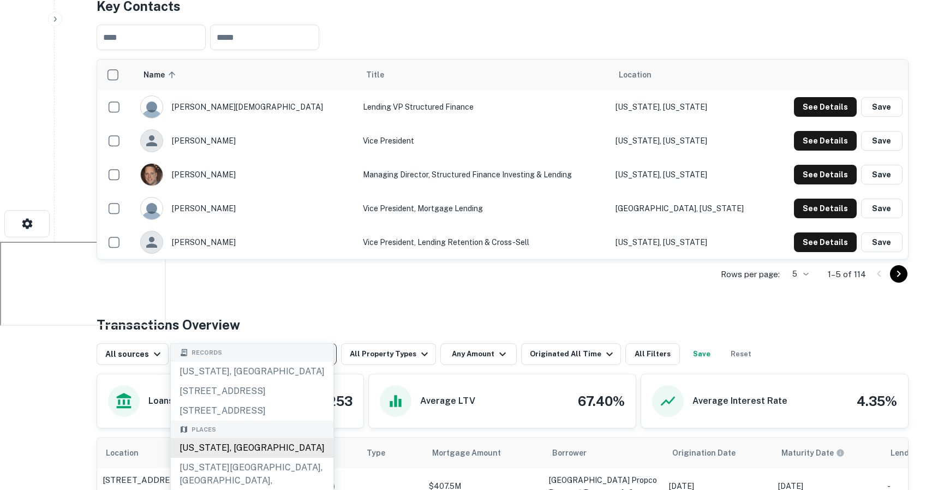
click at [228, 457] on div "[US_STATE], [GEOGRAPHIC_DATA]" at bounding box center [252, 448] width 163 height 20
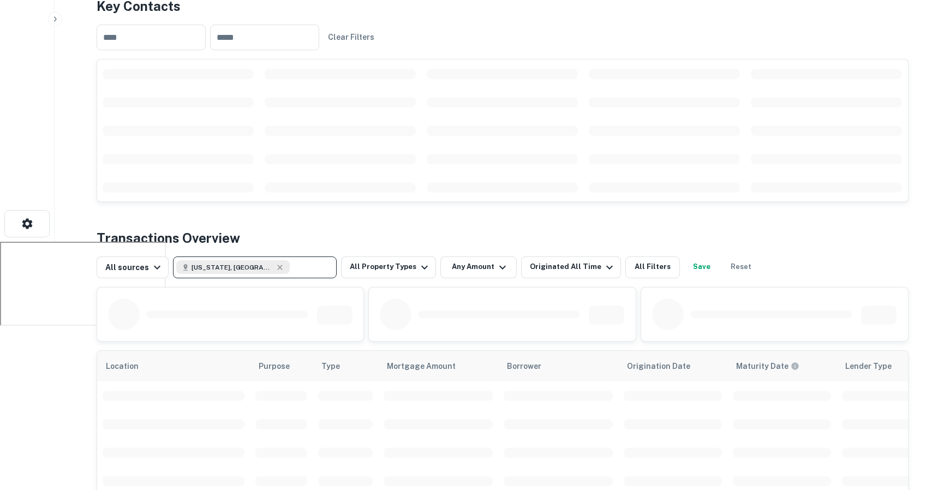
scroll to position [278, 0]
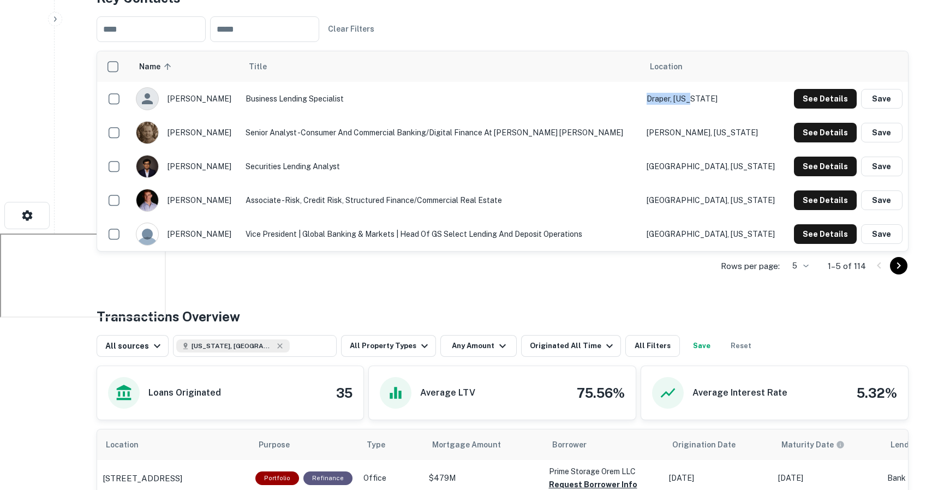
drag, startPoint x: 730, startPoint y: 75, endPoint x: 672, endPoint y: 75, distance: 57.3
click at [672, 82] on tr "[PERSON_NAME] Business Lending Specialist Draper, [US_STATE] See Details Save" at bounding box center [502, 99] width 811 height 34
drag, startPoint x: 737, startPoint y: 107, endPoint x: 669, endPoint y: 106, distance: 68.2
click at [669, 116] on tr "[PERSON_NAME] Senior Analyst -Consumer and Commercial Banking/Digital Finance a…" at bounding box center [502, 133] width 811 height 34
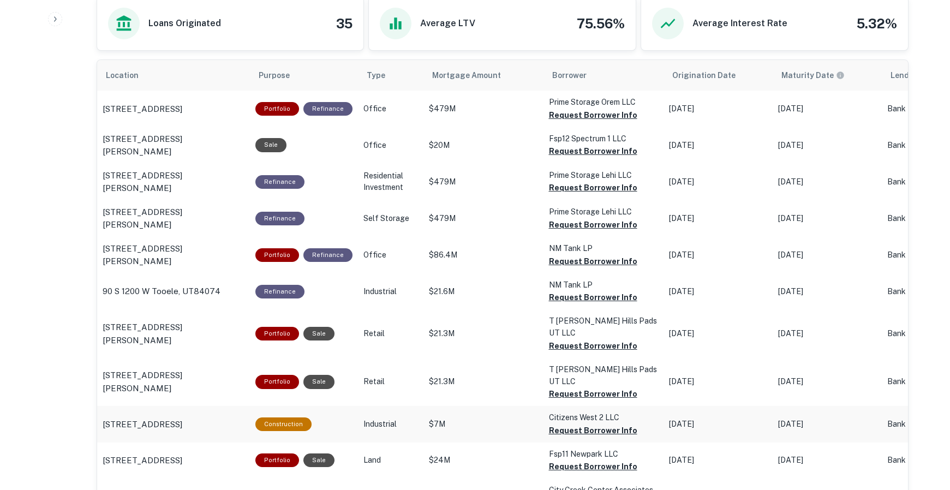
scroll to position [649, 0]
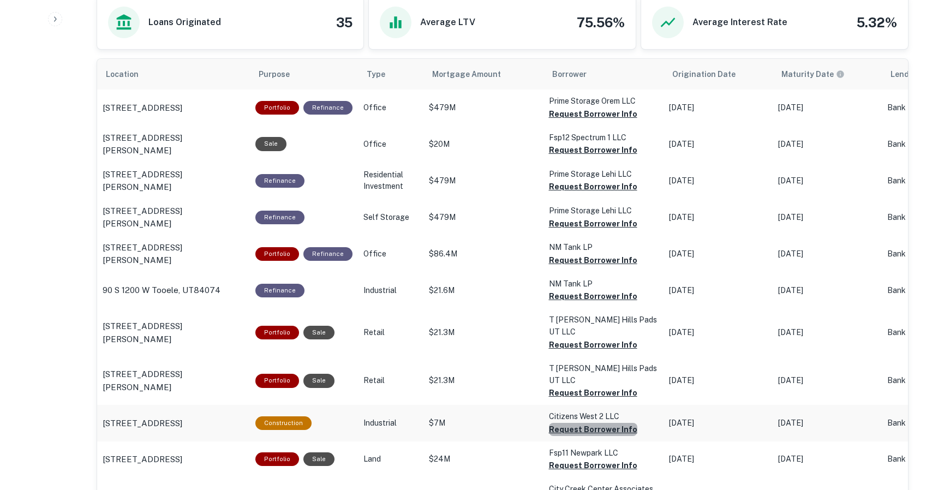
click at [601, 121] on button "Request Borrower Info" at bounding box center [593, 114] width 88 height 13
click at [182, 417] on p "255 N 500 W Salt Lake City, UT84116" at bounding box center [143, 423] width 80 height 13
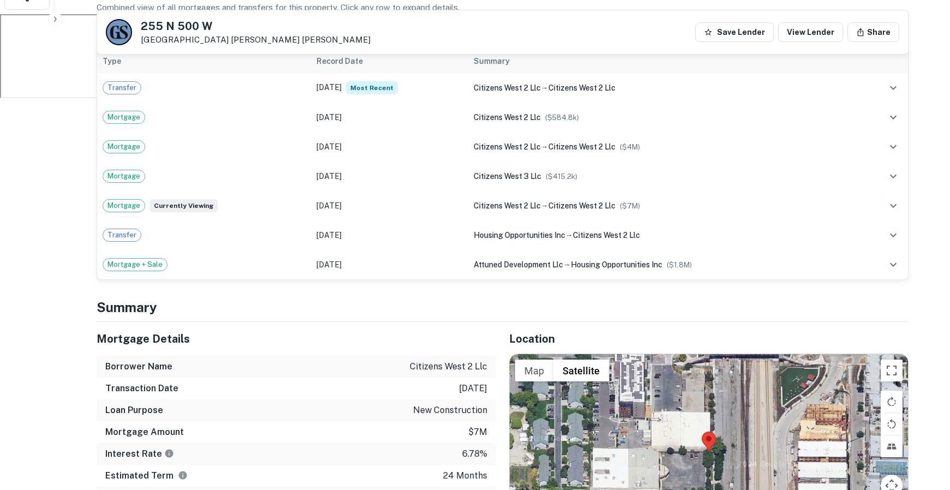
scroll to position [597, 0]
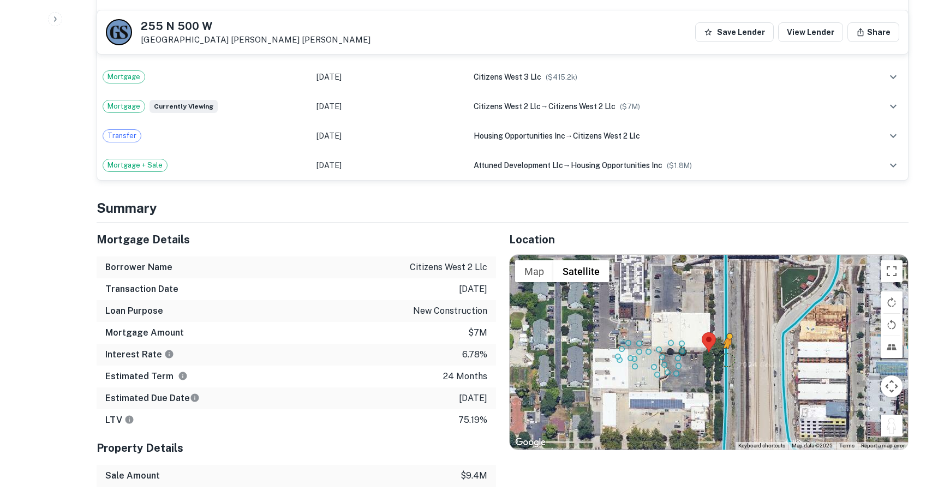
drag, startPoint x: 893, startPoint y: 401, endPoint x: 728, endPoint y: 337, distance: 177.6
click at [728, 337] on div "To activate drag with keyboard, press Alt + Enter. Once in keyboard drag state,…" at bounding box center [709, 352] width 398 height 195
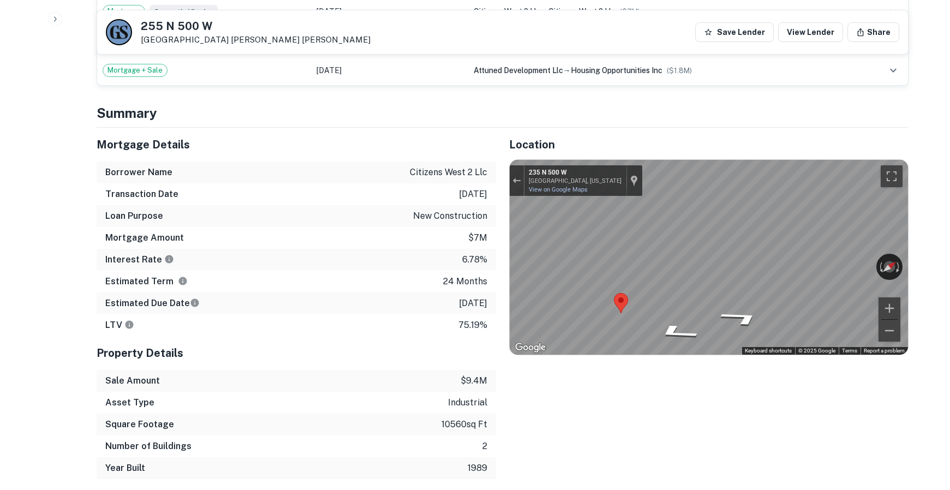
scroll to position [693, 0]
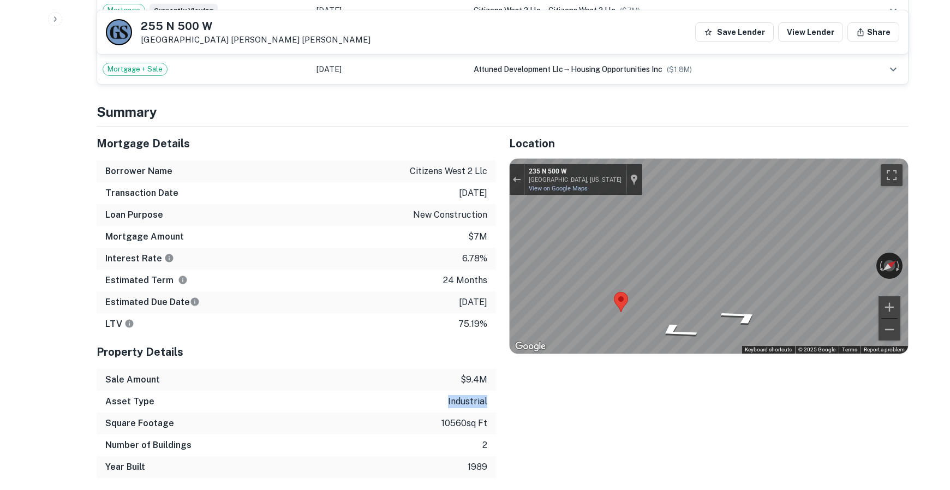
drag, startPoint x: 451, startPoint y: 378, endPoint x: 490, endPoint y: 376, distance: 38.2
click at [489, 391] on div "Asset Type industrial" at bounding box center [297, 402] width 400 height 22
click at [444, 391] on div "Asset Type industrial" at bounding box center [297, 402] width 400 height 22
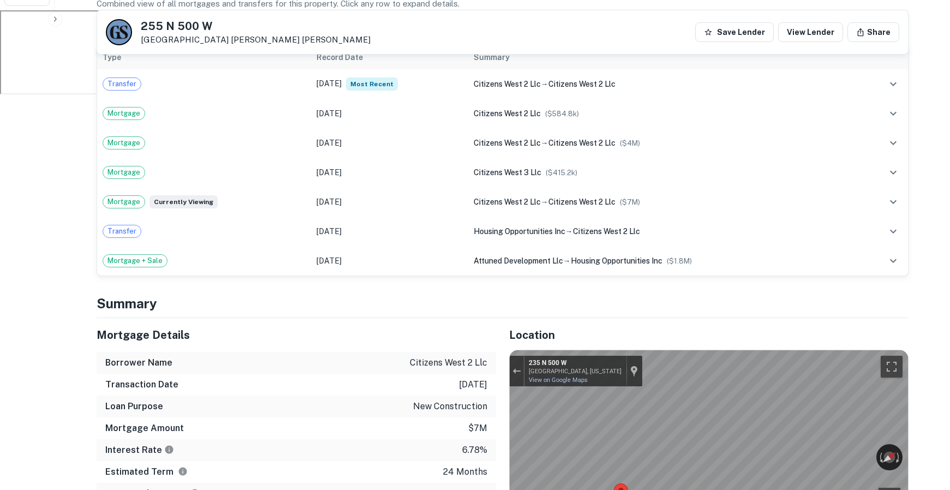
scroll to position [654, 0]
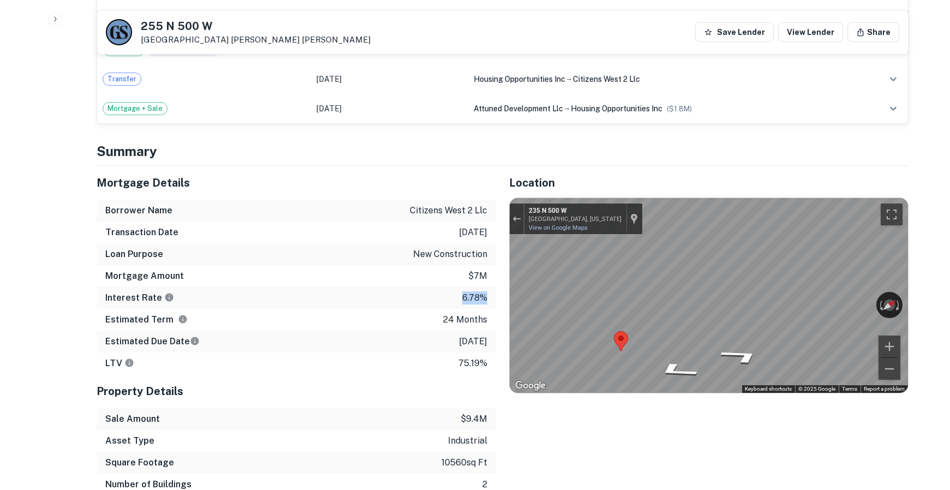
drag, startPoint x: 462, startPoint y: 274, endPoint x: 488, endPoint y: 276, distance: 26.2
click at [488, 287] on div "Interest Rate 6.78%" at bounding box center [297, 298] width 400 height 22
drag, startPoint x: 464, startPoint y: 397, endPoint x: 489, endPoint y: 399, distance: 24.7
click at [489, 408] on div "Sale Amount $9.4m" at bounding box center [297, 419] width 400 height 22
click at [462, 413] on p "$9.4m" at bounding box center [474, 419] width 27 height 13
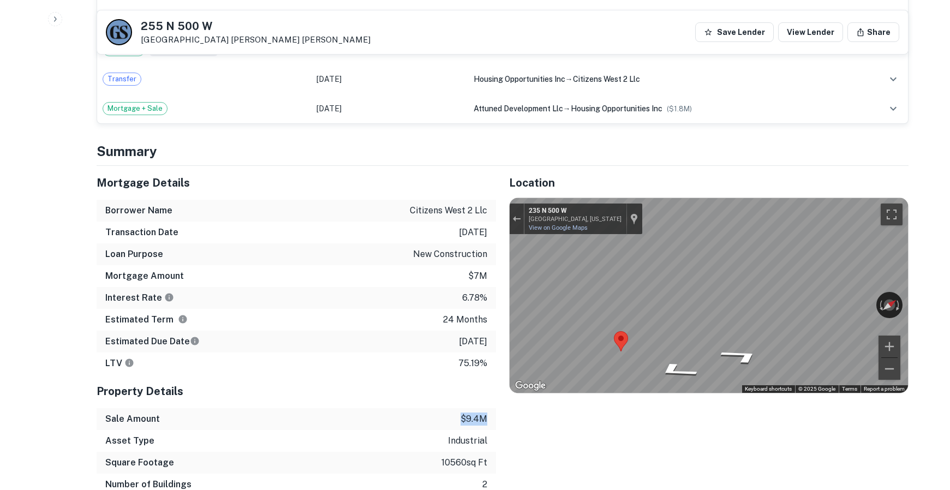
drag, startPoint x: 464, startPoint y: 397, endPoint x: 487, endPoint y: 398, distance: 22.4
click at [487, 408] on div "Sale Amount $9.4m" at bounding box center [297, 419] width 400 height 22
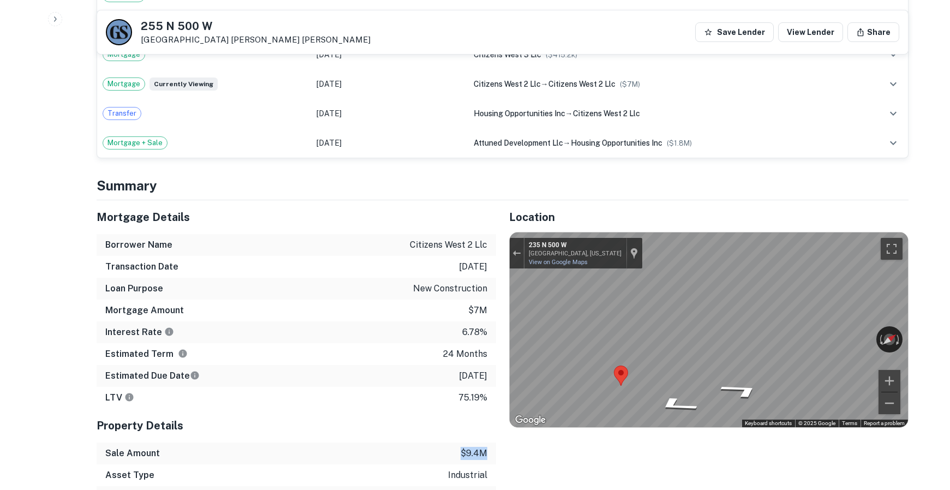
scroll to position [637, 0]
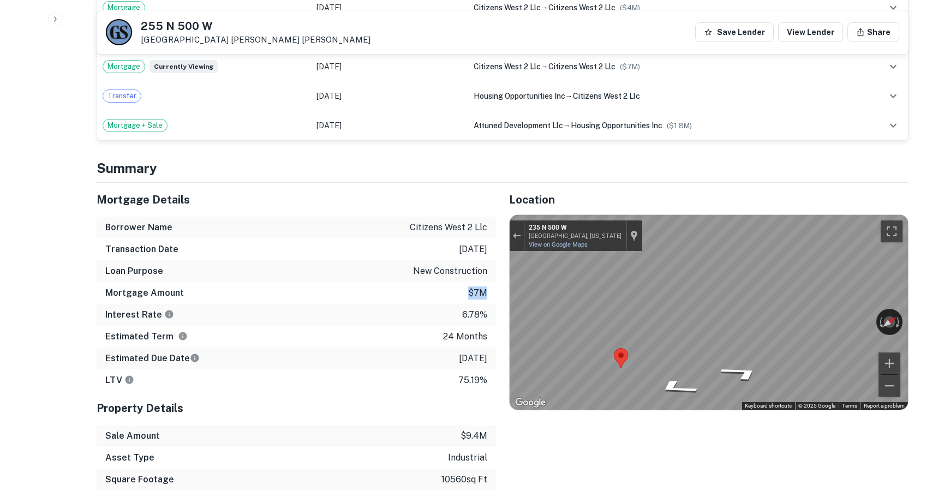
drag, startPoint x: 469, startPoint y: 265, endPoint x: 488, endPoint y: 267, distance: 19.8
click at [488, 282] on div "Mortgage Amount $7m" at bounding box center [297, 293] width 400 height 22
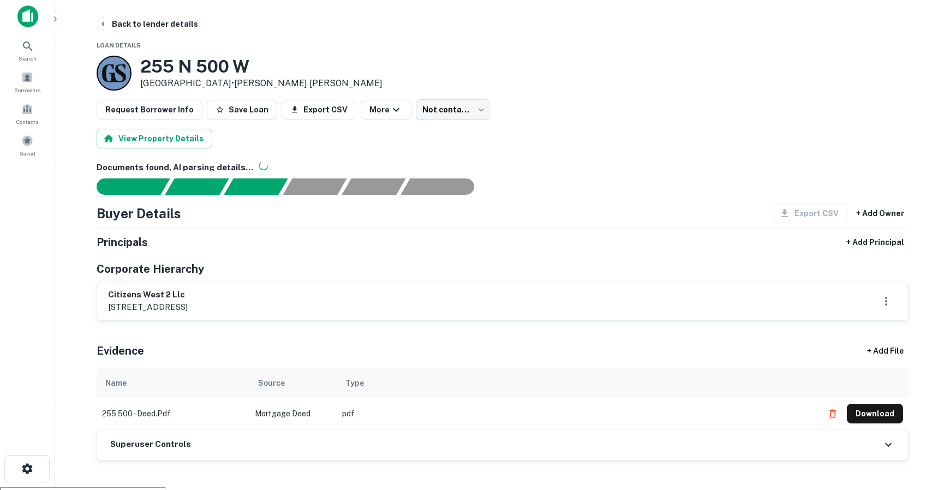
scroll to position [0, 0]
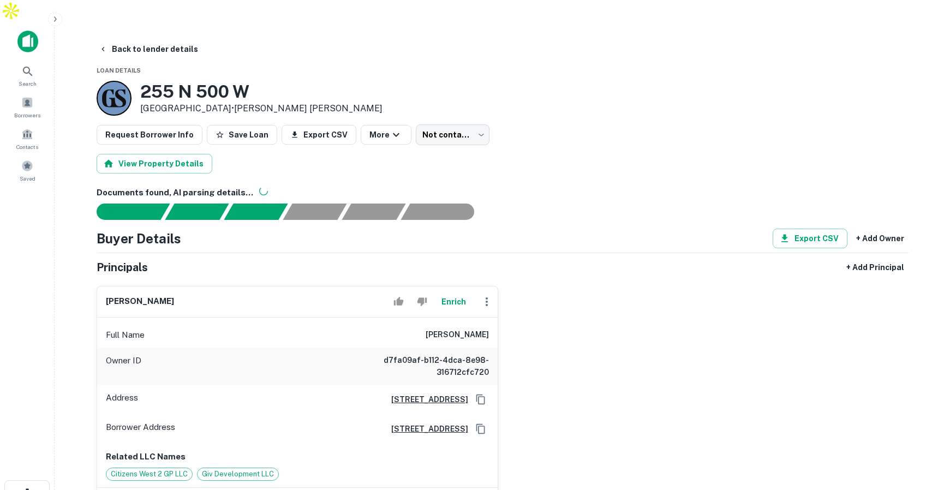
drag, startPoint x: 418, startPoint y: 311, endPoint x: 493, endPoint y: 317, distance: 75.6
click at [493, 322] on div "Full Name [PERSON_NAME]" at bounding box center [297, 335] width 401 height 26
drag, startPoint x: 488, startPoint y: 312, endPoint x: 395, endPoint y: 314, distance: 93.3
click at [395, 322] on div "Full Name [PERSON_NAME]" at bounding box center [297, 335] width 401 height 26
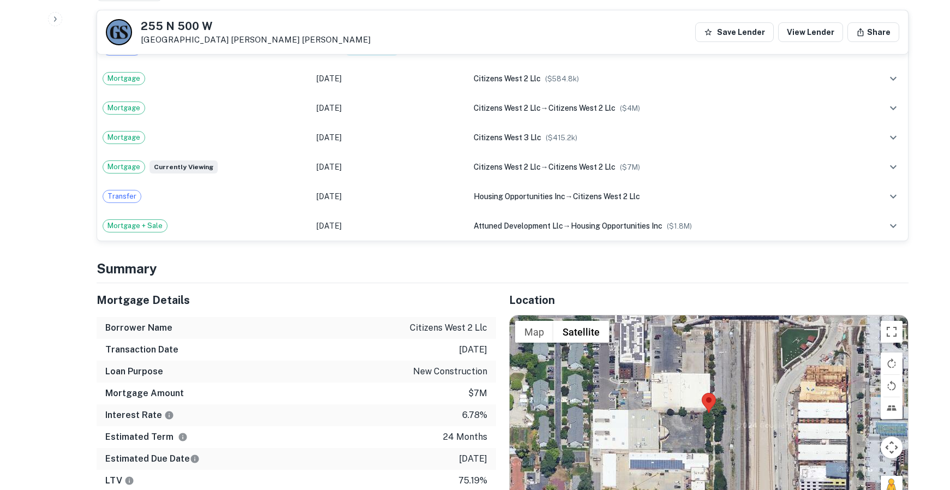
scroll to position [848, 0]
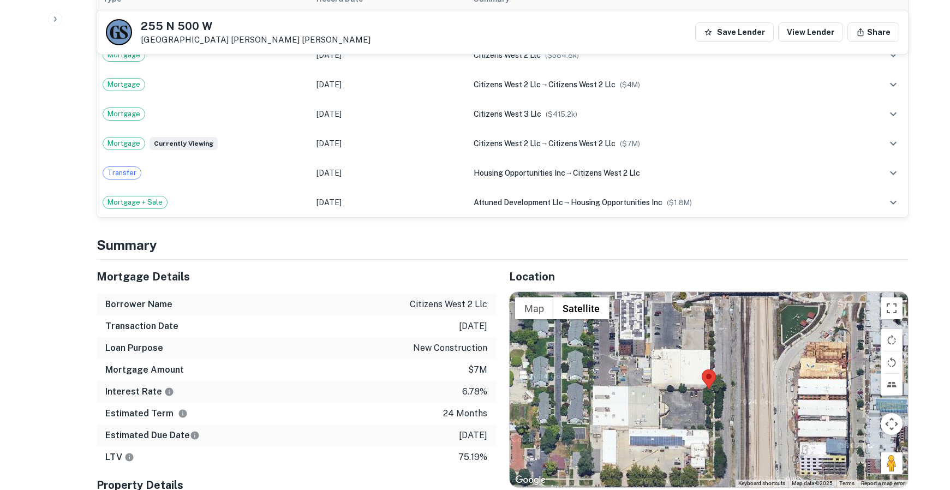
drag, startPoint x: 449, startPoint y: 412, endPoint x: 491, endPoint y: 413, distance: 41.5
click at [491, 425] on div "Estimated Due Date [DATE]" at bounding box center [297, 436] width 400 height 22
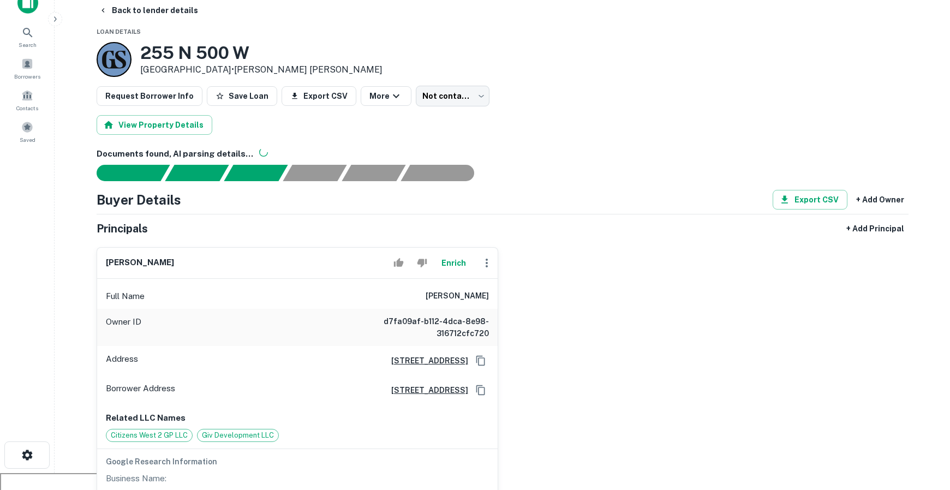
scroll to position [0, 0]
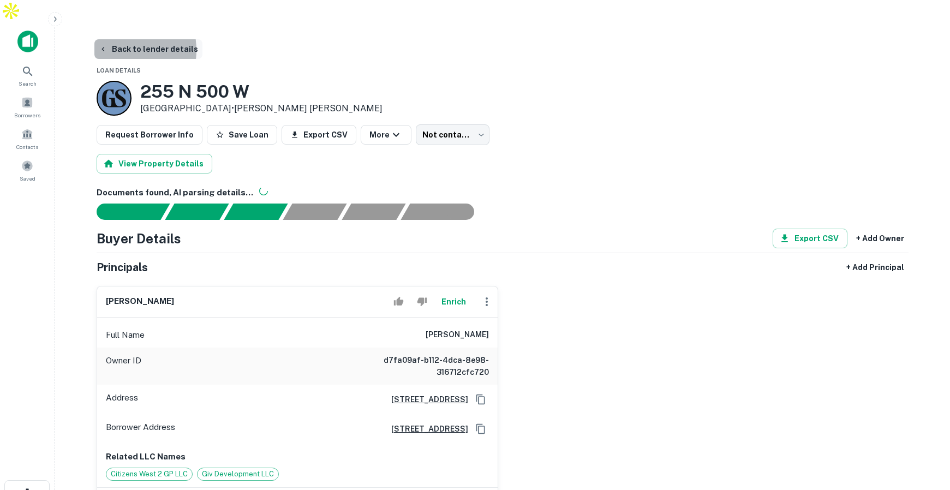
click at [115, 39] on button "Back to lender details" at bounding box center [148, 49] width 108 height 20
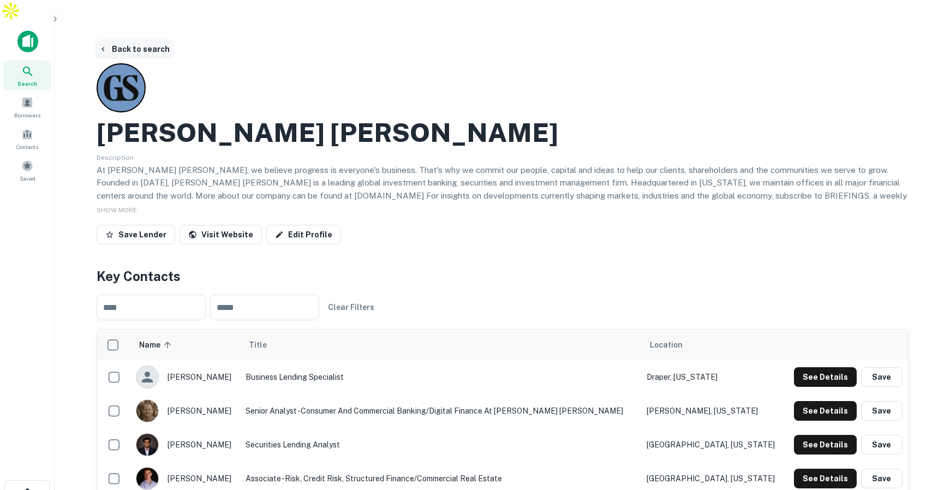
click at [126, 39] on button "Back to search" at bounding box center [134, 49] width 80 height 20
click at [134, 39] on button "Back to search" at bounding box center [134, 49] width 80 height 20
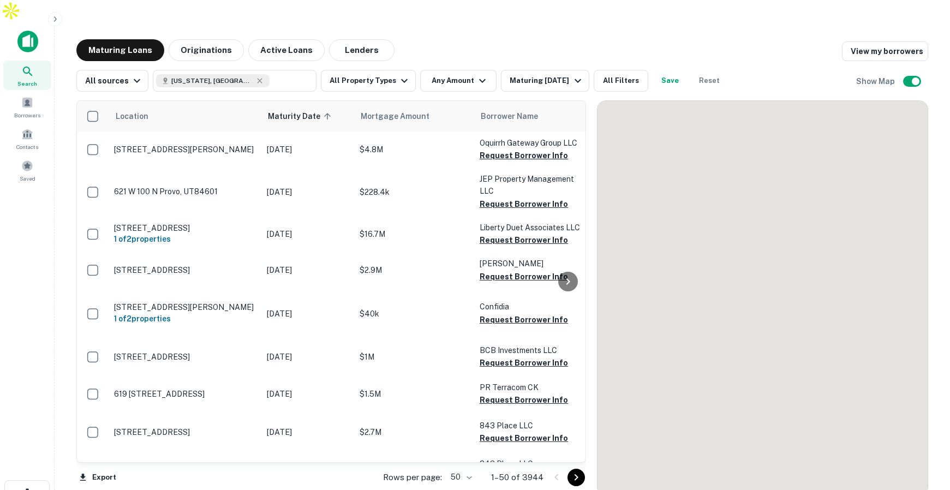
click at [355, 39] on button "Lenders" at bounding box center [361, 50] width 65 height 22
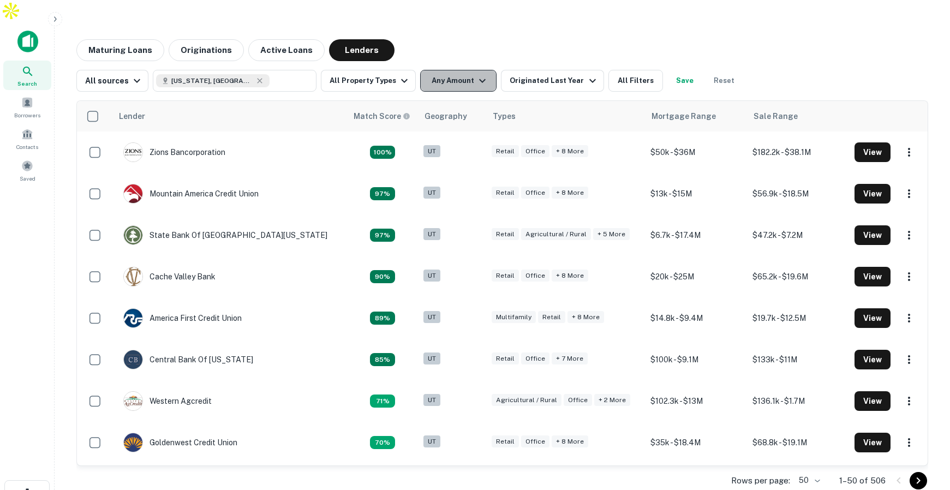
click at [476, 74] on icon "button" at bounding box center [482, 80] width 13 height 13
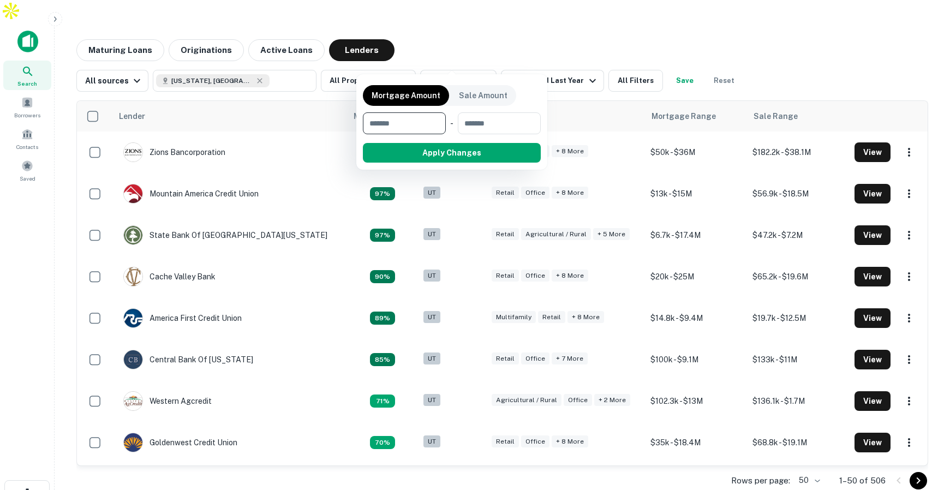
click at [414, 125] on input "number" at bounding box center [400, 123] width 75 height 22
type input "********"
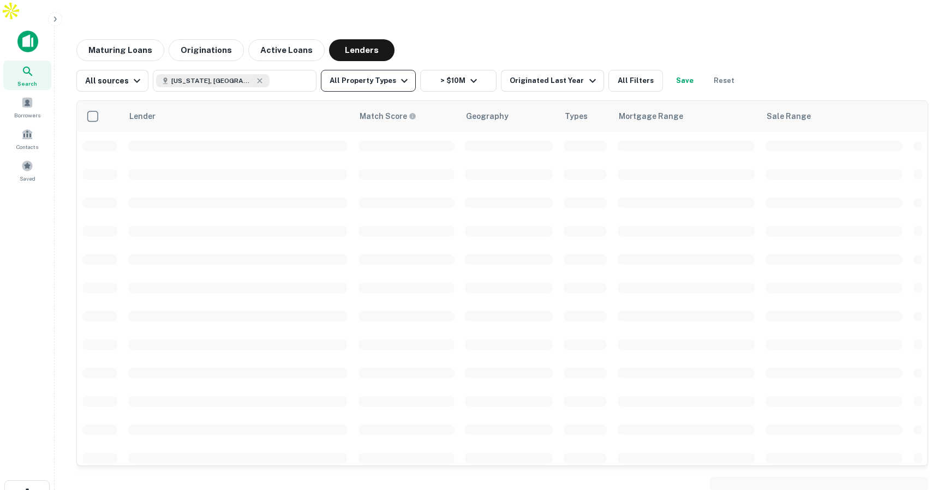
click at [391, 70] on button "All Property Types" at bounding box center [368, 81] width 95 height 22
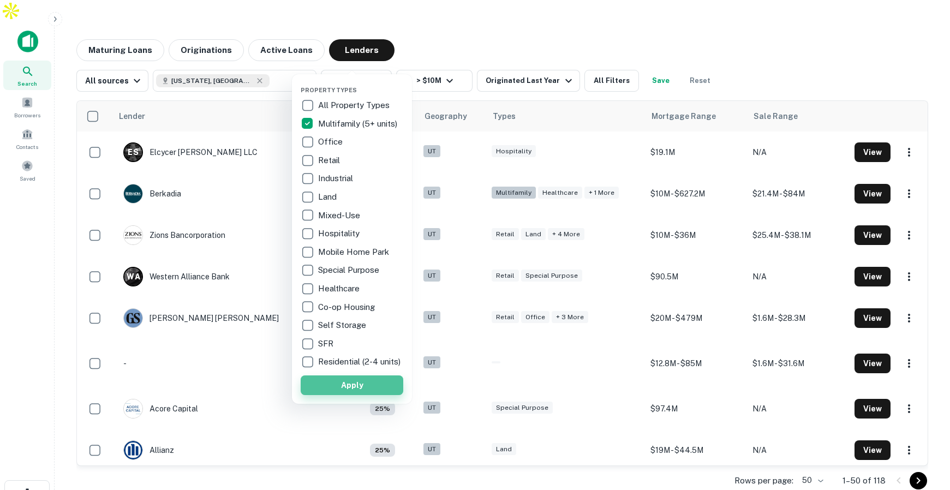
click at [348, 394] on button "Apply" at bounding box center [352, 385] width 103 height 20
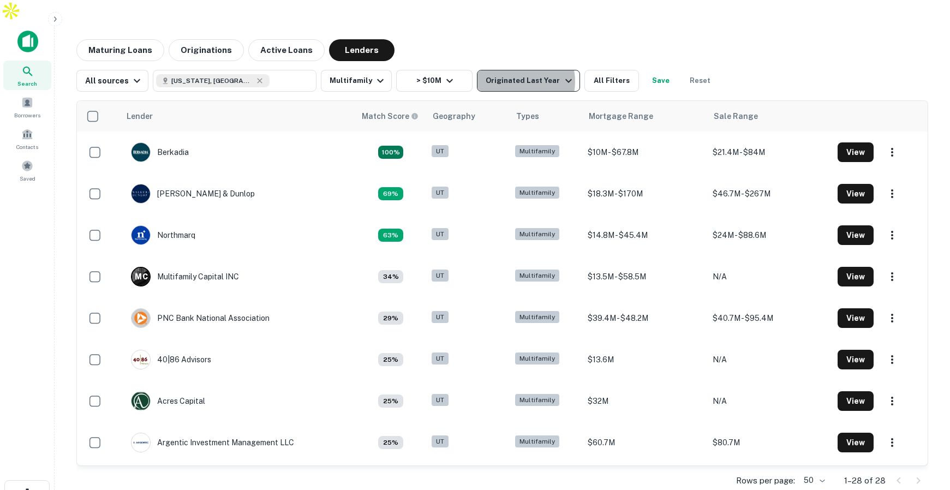
click at [508, 74] on div "Originated Last Year" at bounding box center [530, 80] width 89 height 13
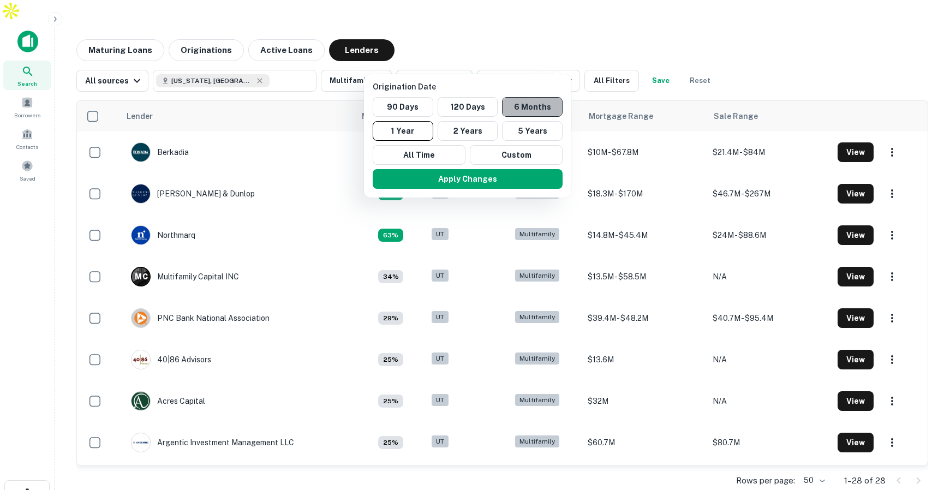
click at [534, 108] on button "6 Months" at bounding box center [532, 107] width 61 height 20
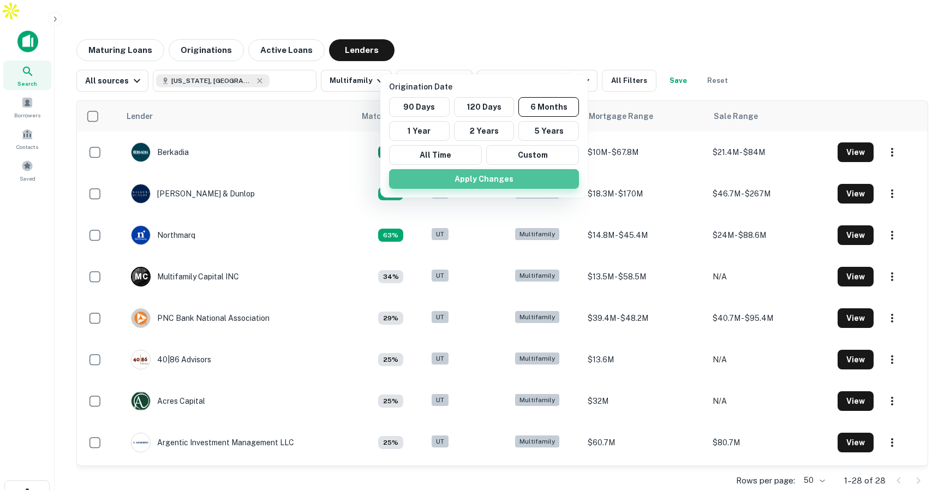
click at [462, 183] on button "Apply Changes" at bounding box center [484, 179] width 190 height 20
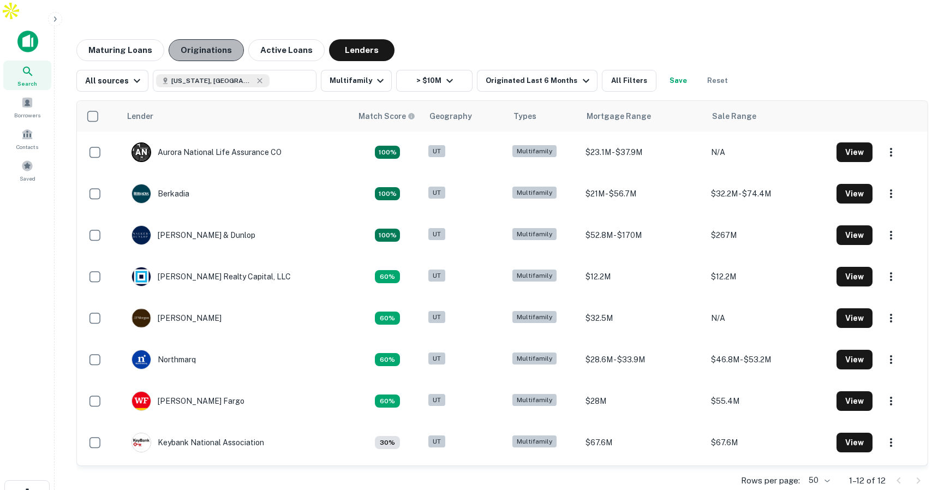
click at [219, 39] on button "Originations" at bounding box center [206, 50] width 75 height 22
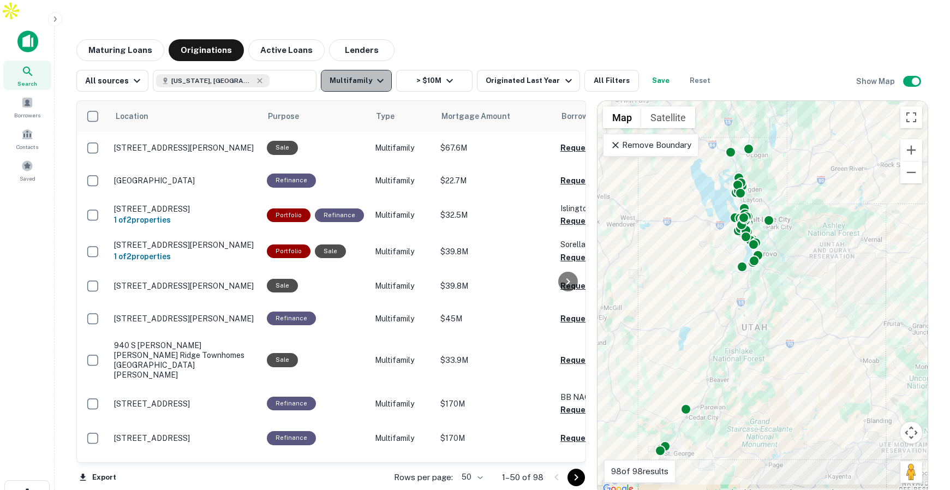
click at [355, 70] on button "Multifamily" at bounding box center [356, 81] width 71 height 22
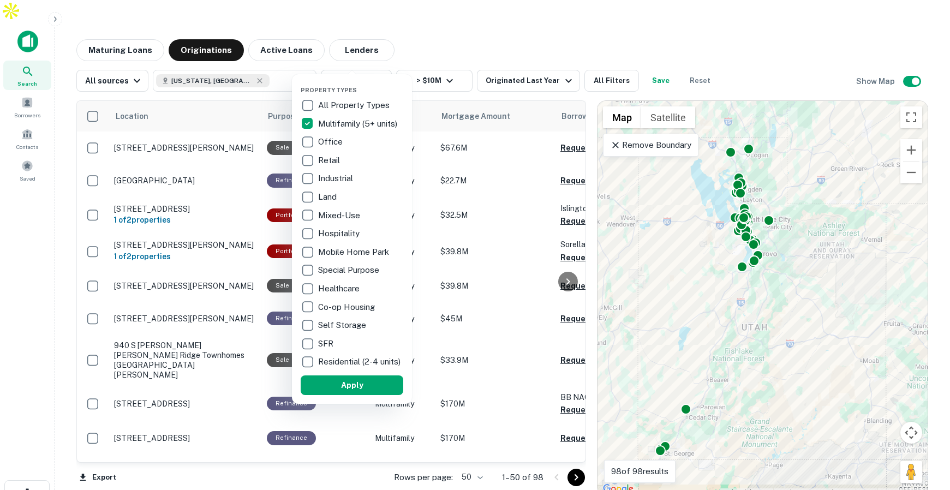
click at [496, 26] on div at bounding box center [475, 245] width 950 height 490
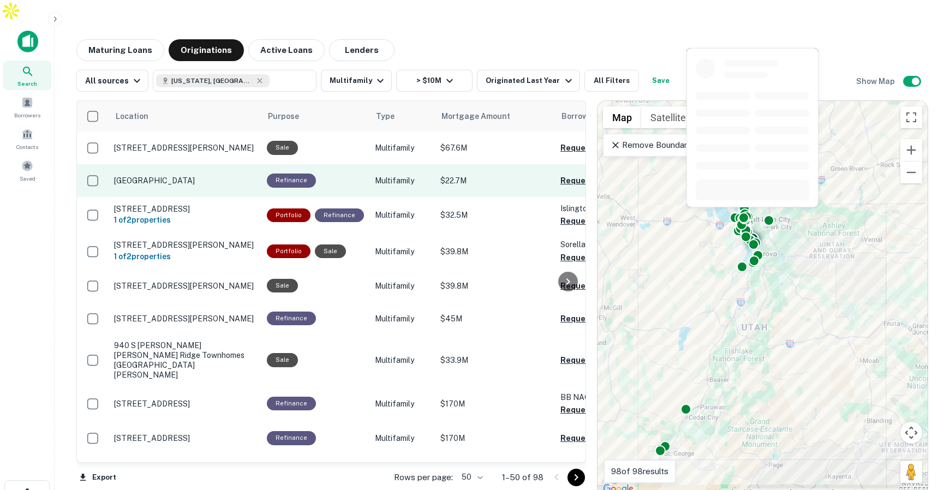
click at [182, 176] on p "[GEOGRAPHIC_DATA]" at bounding box center [185, 181] width 142 height 10
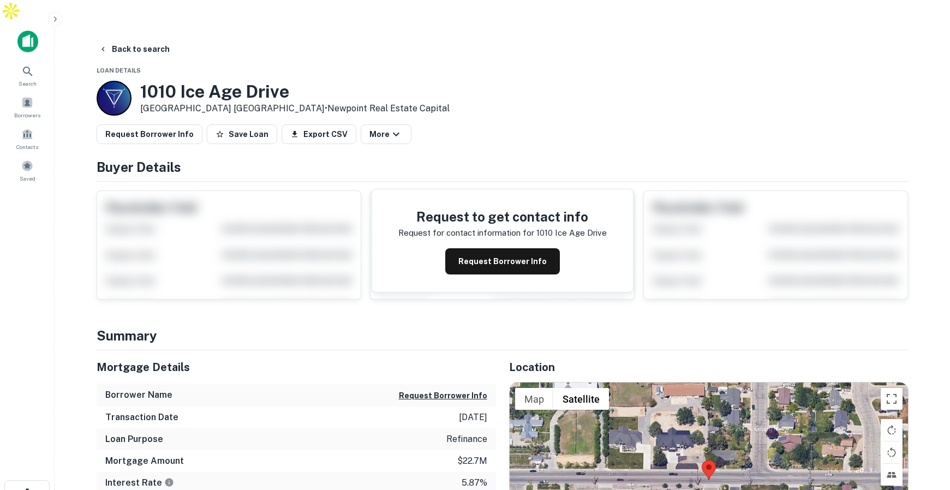
drag, startPoint x: 467, startPoint y: 459, endPoint x: 480, endPoint y: 459, distance: 13.1
click at [480, 476] on p "5.87%" at bounding box center [475, 482] width 26 height 13
